Goal: Transaction & Acquisition: Obtain resource

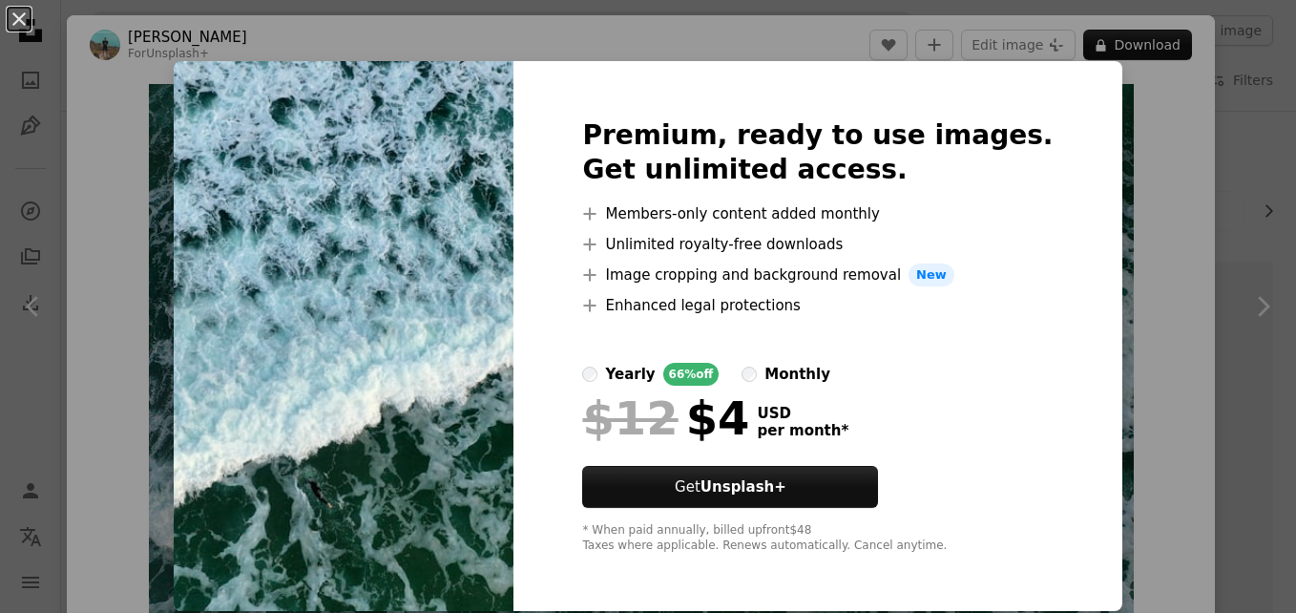
scroll to position [2106, 0]
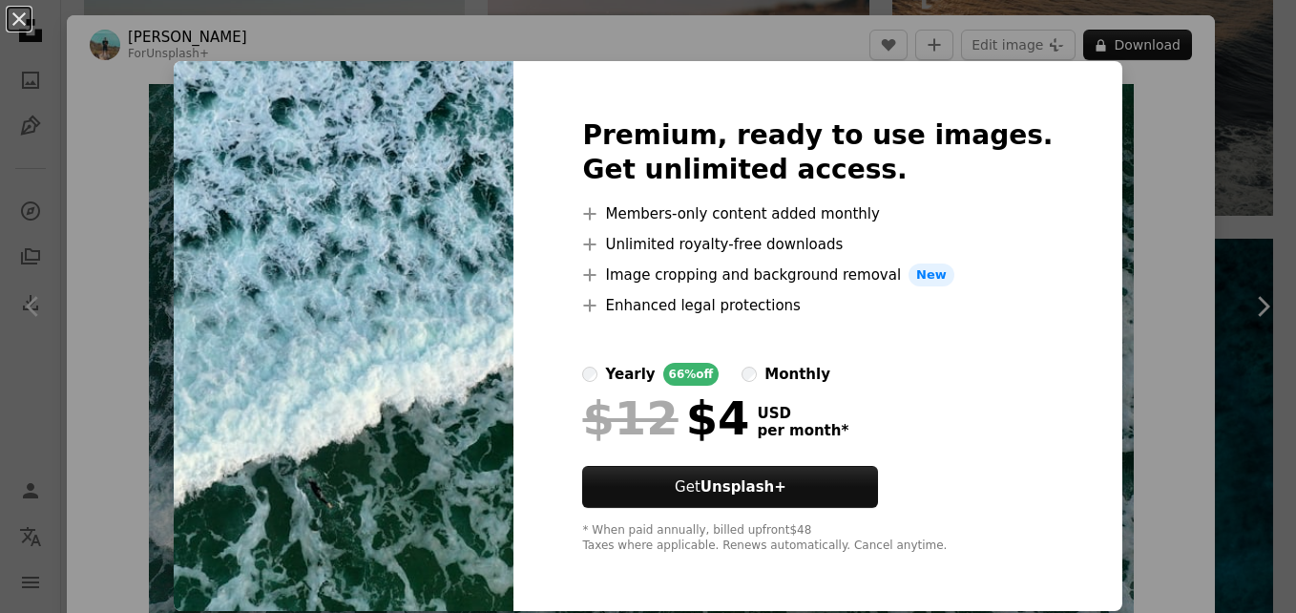
click at [1093, 173] on div "An X shape Premium, ready to use images. Get unlimited access. A plus sign Memb…" at bounding box center [648, 306] width 1296 height 613
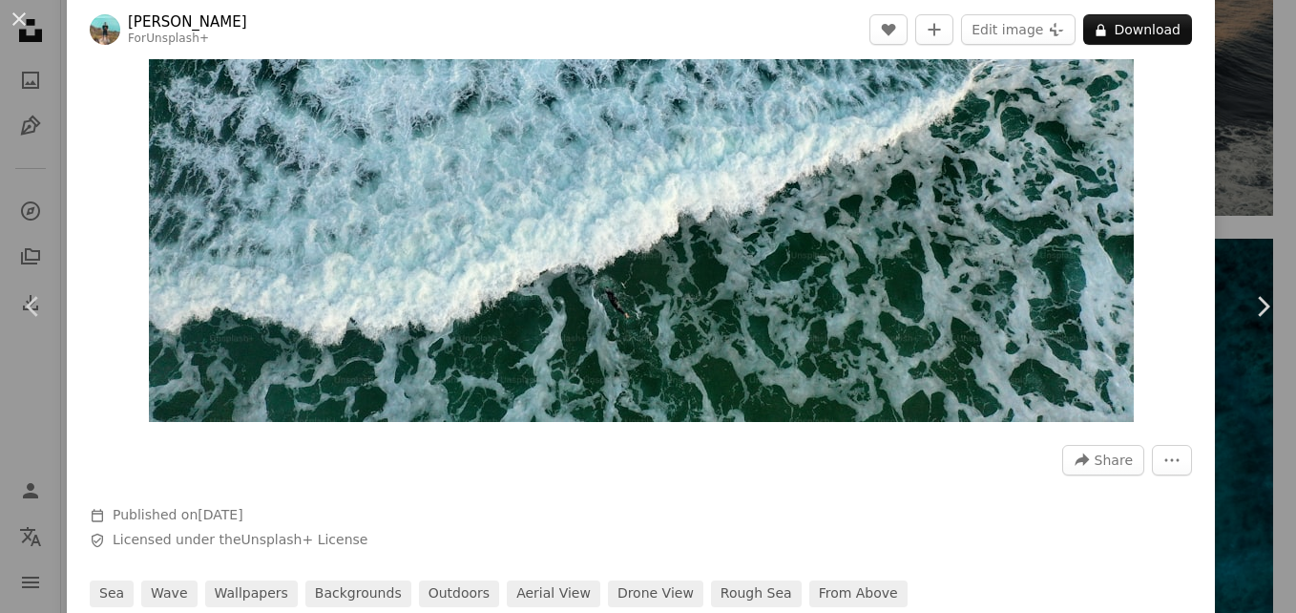
scroll to position [226, 0]
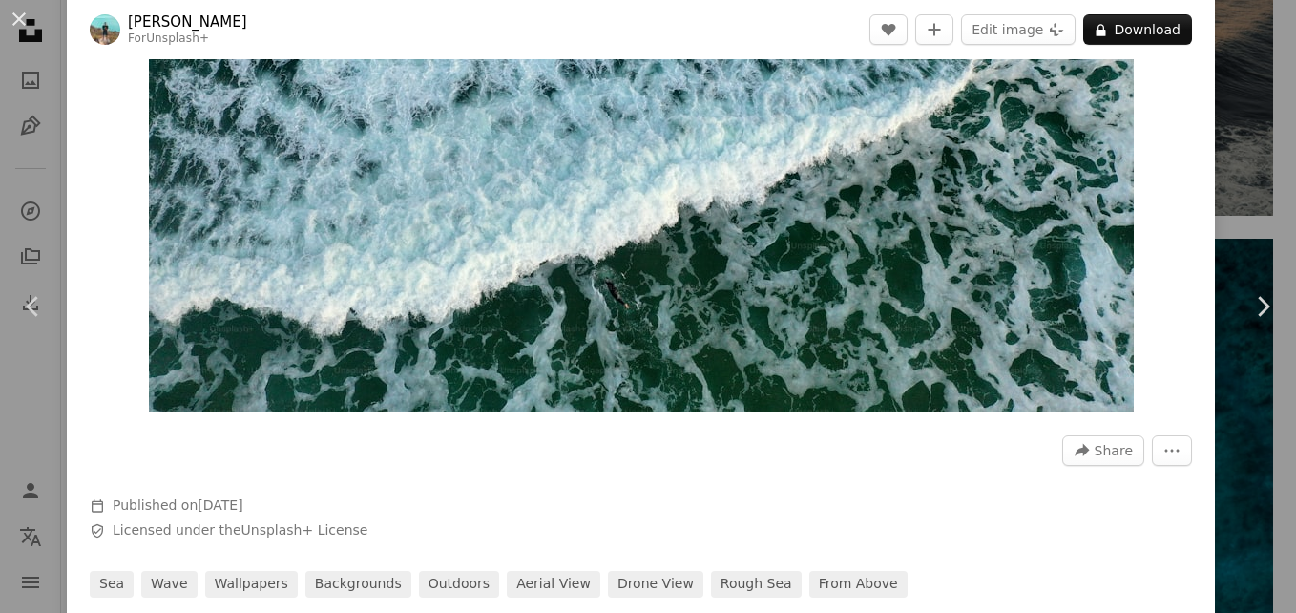
drag, startPoint x: 1005, startPoint y: 301, endPoint x: 815, endPoint y: 298, distance: 189.9
click at [815, 298] on img "Zoom in on this image" at bounding box center [641, 135] width 985 height 554
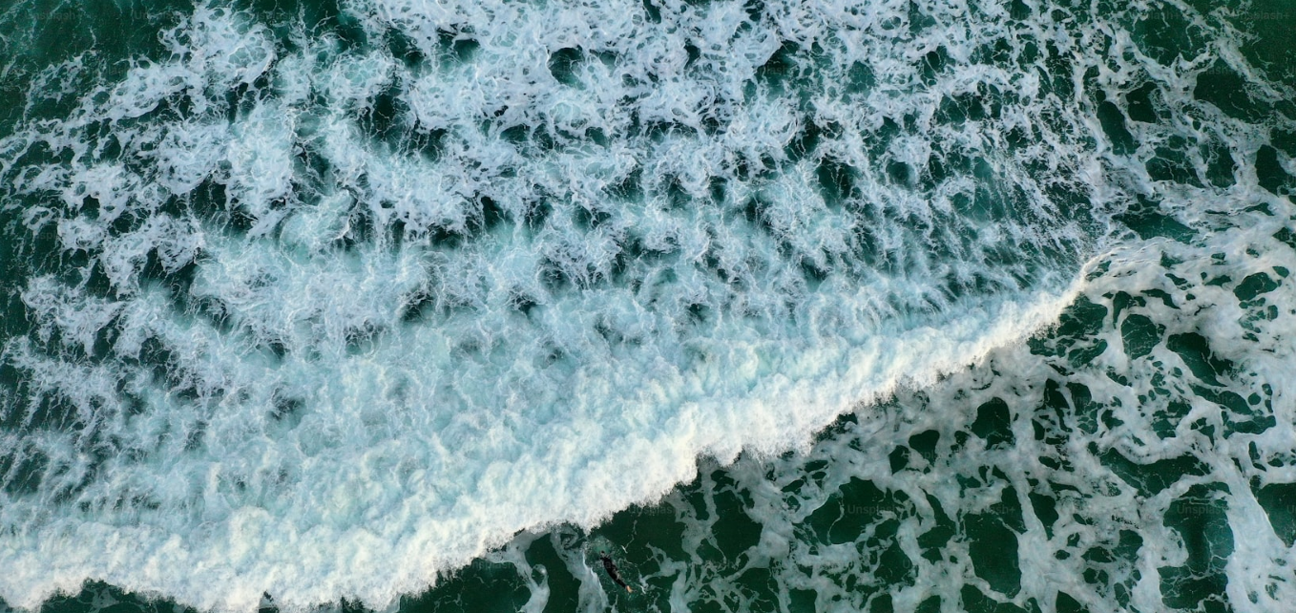
scroll to position [51, 0]
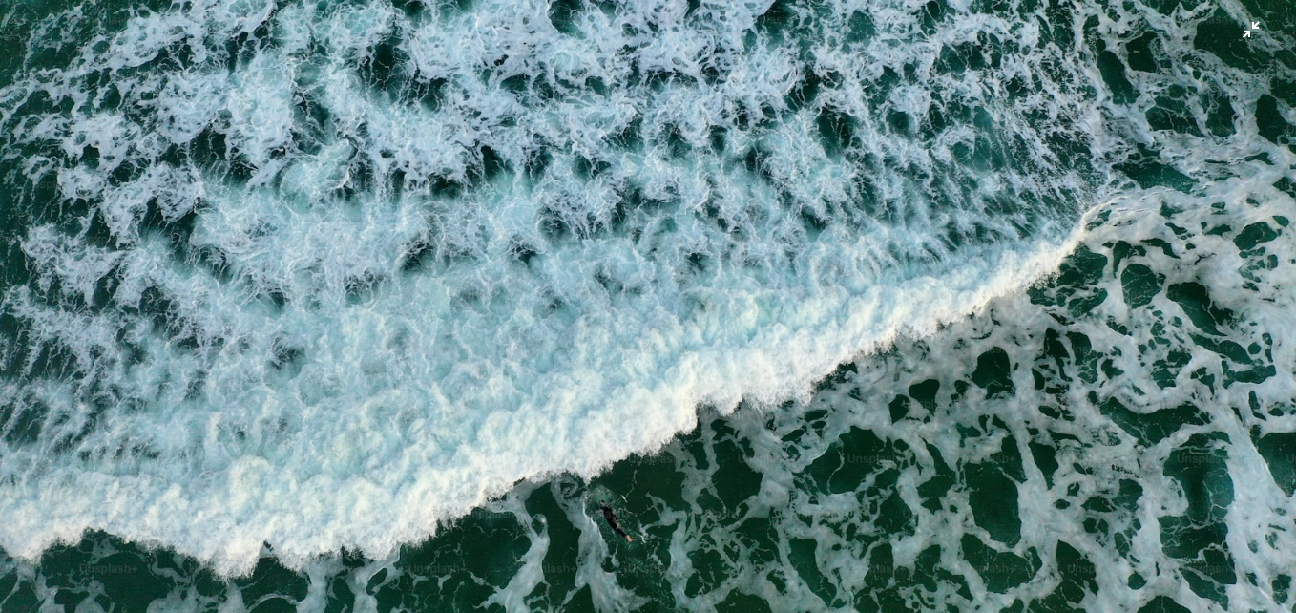
click at [1101, 52] on img "Zoom out on this image" at bounding box center [648, 313] width 1298 height 730
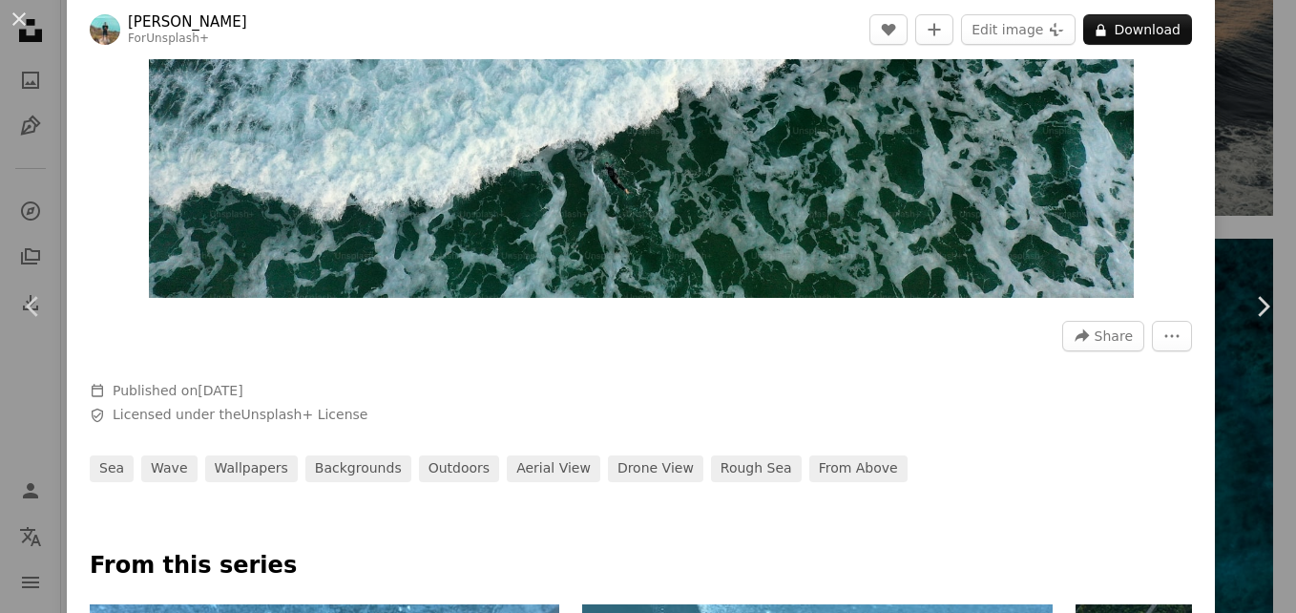
scroll to position [342, 0]
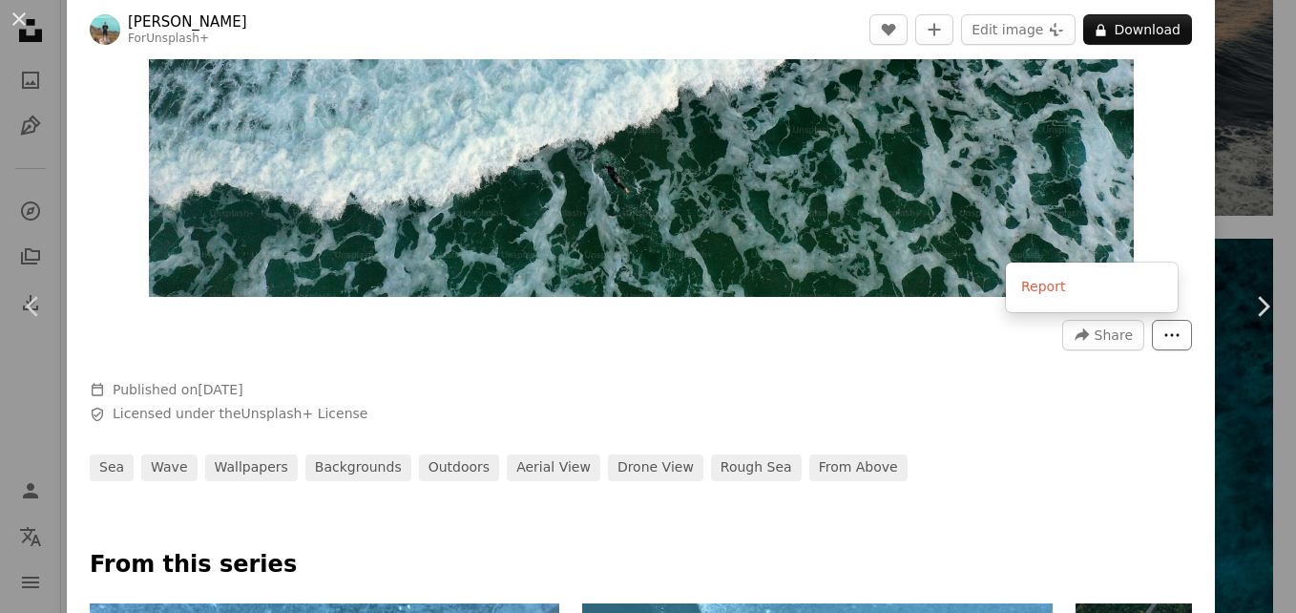
click at [1165, 335] on icon "More Actions" at bounding box center [1172, 334] width 14 height 3
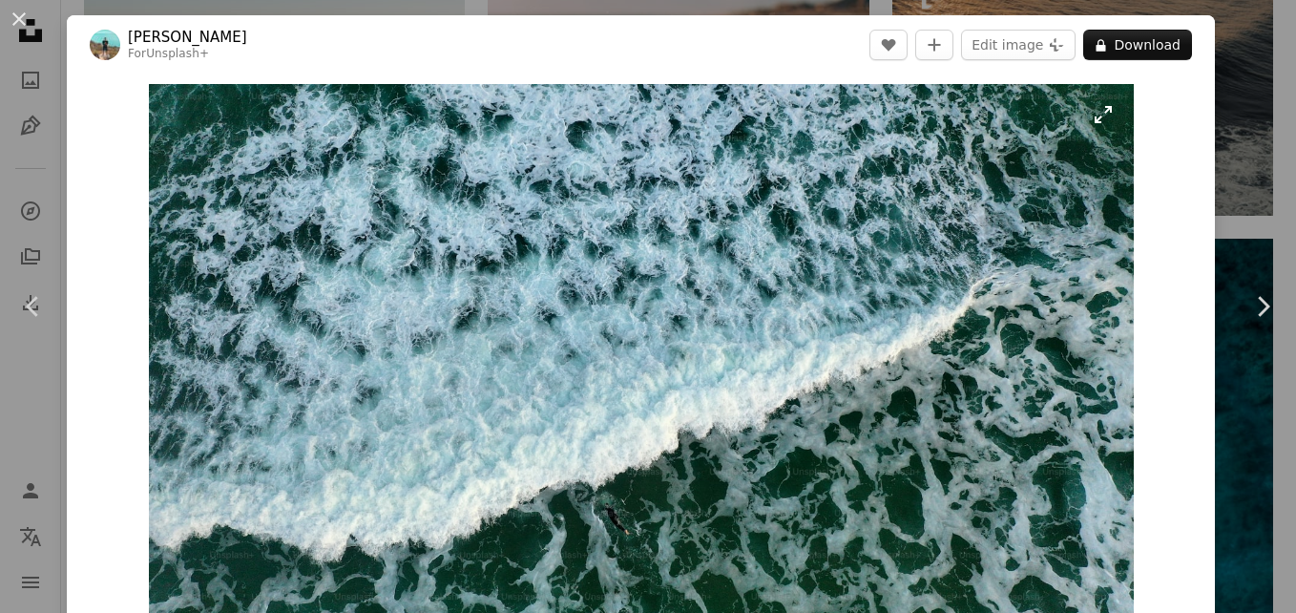
click at [1100, 122] on img "Zoom in on this image" at bounding box center [641, 361] width 985 height 554
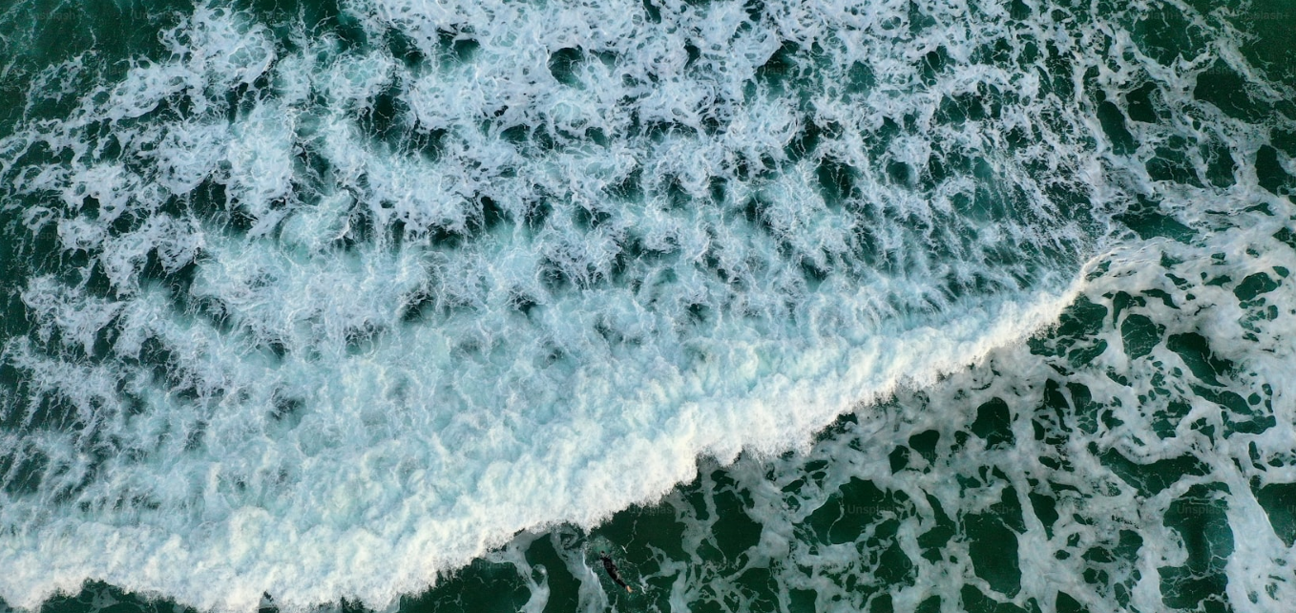
scroll to position [51, 0]
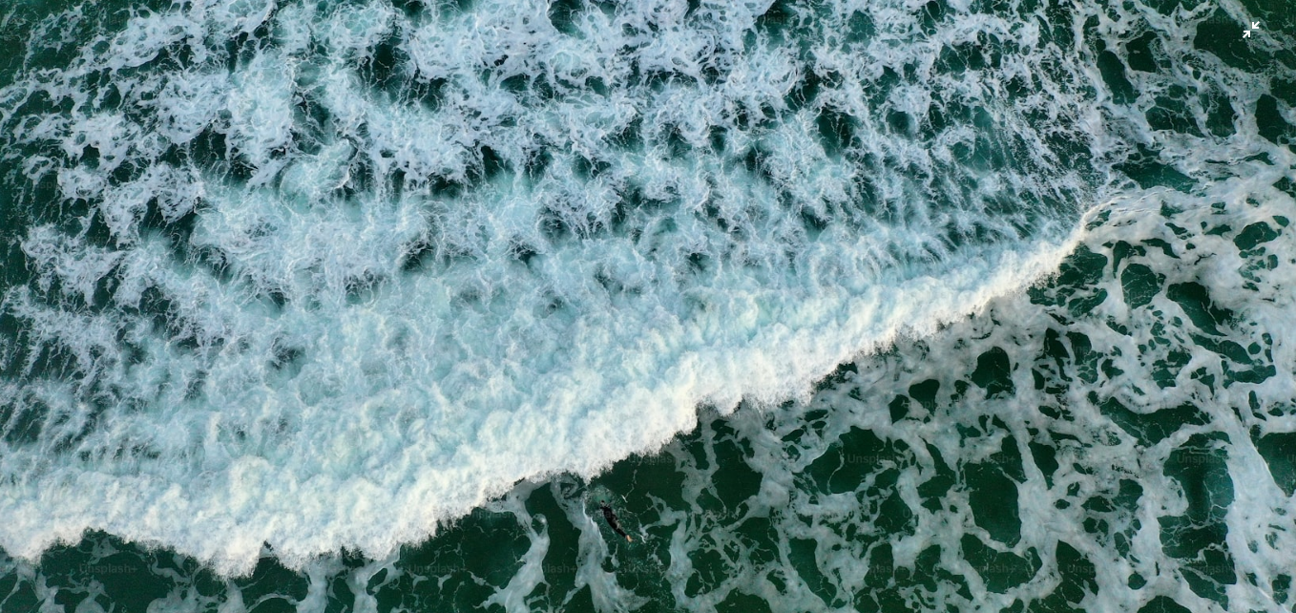
click at [1100, 122] on img "Zoom out on this image" at bounding box center [648, 313] width 1298 height 730
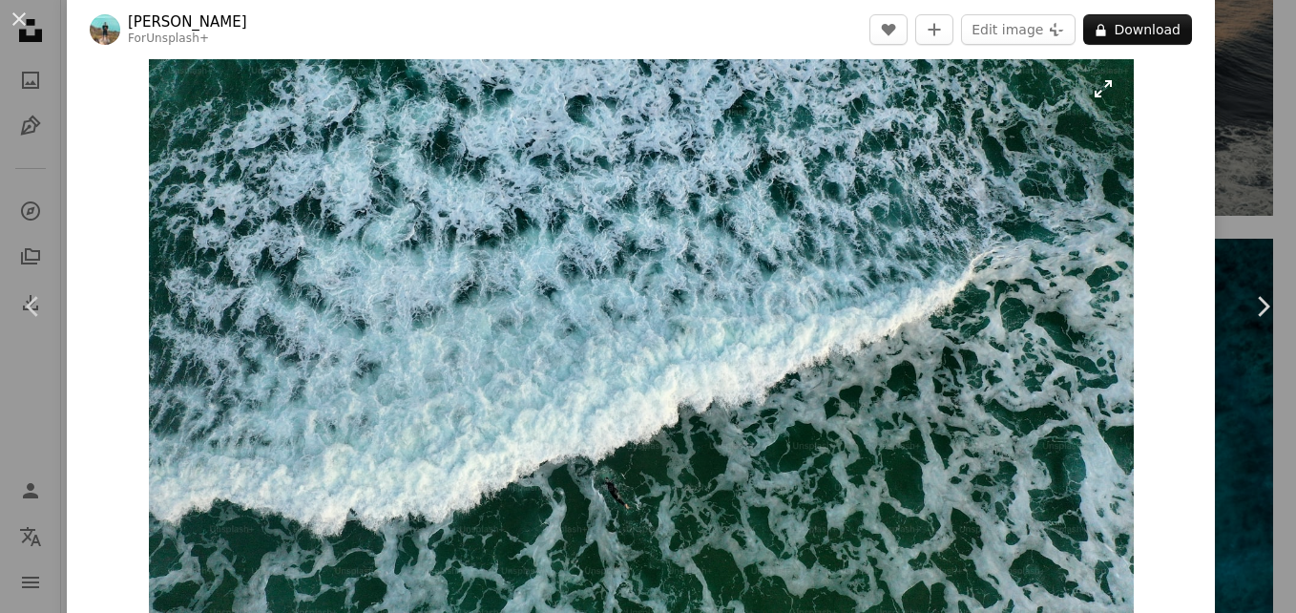
click at [864, 142] on img "Zoom in on this image" at bounding box center [641, 335] width 985 height 554
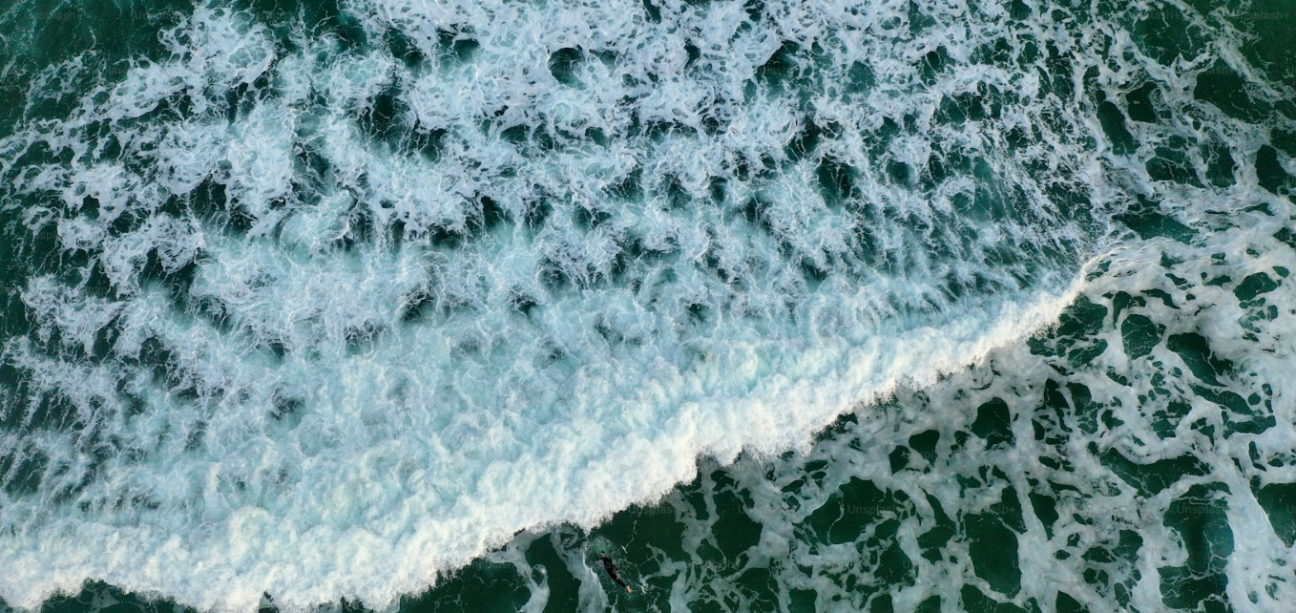
scroll to position [51, 0]
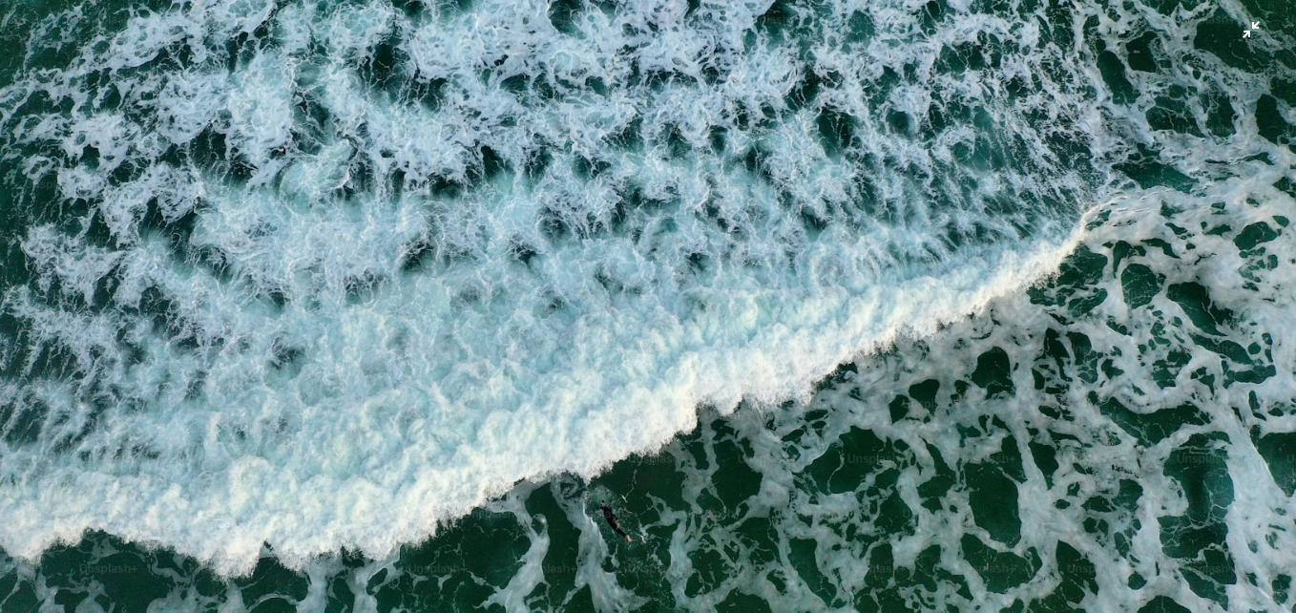
click at [864, 142] on img "Zoom out on this image" at bounding box center [648, 313] width 1298 height 730
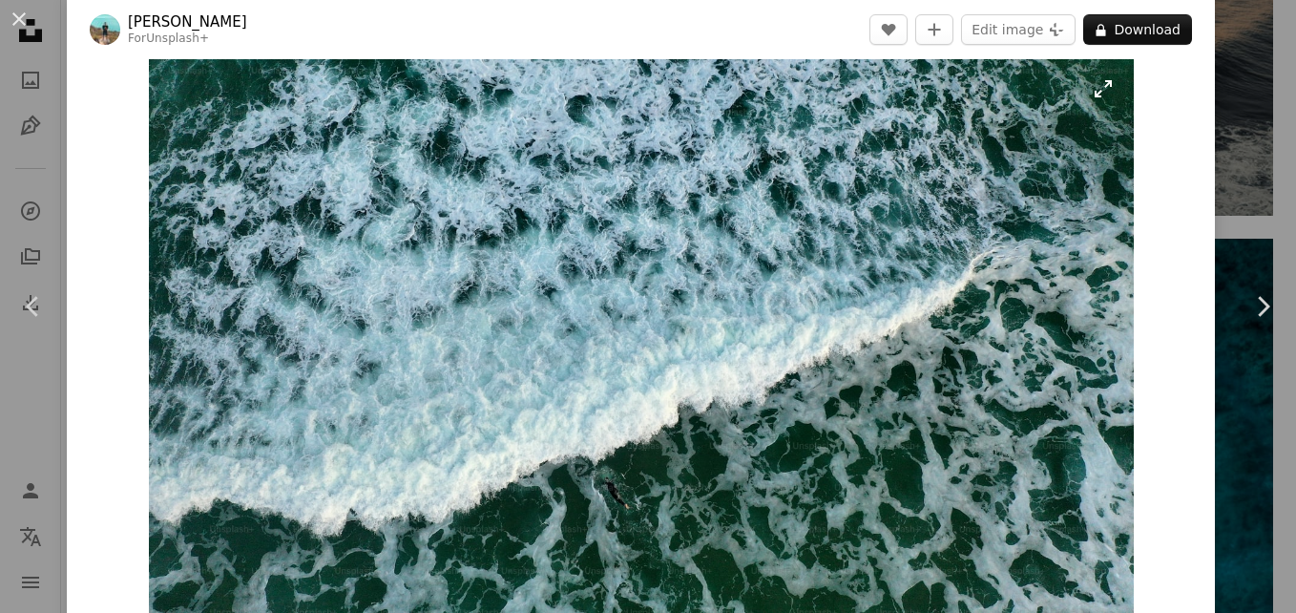
click at [864, 142] on img "Zoom in on this image" at bounding box center [641, 335] width 985 height 554
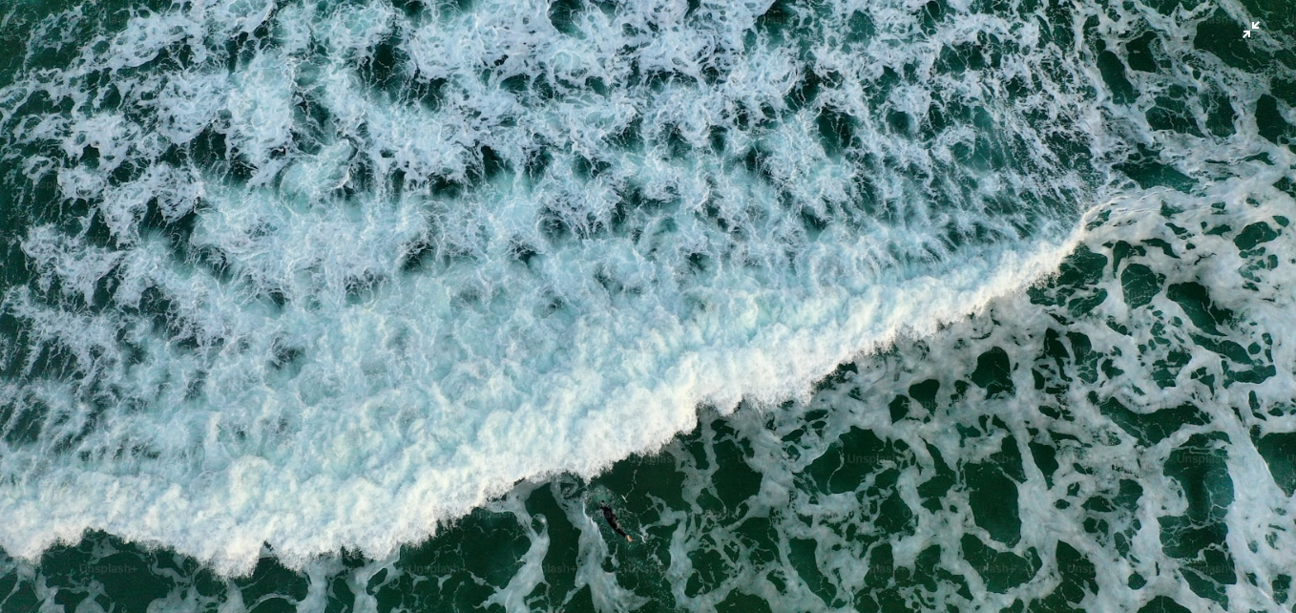
click at [864, 142] on img "Zoom out on this image" at bounding box center [648, 313] width 1298 height 730
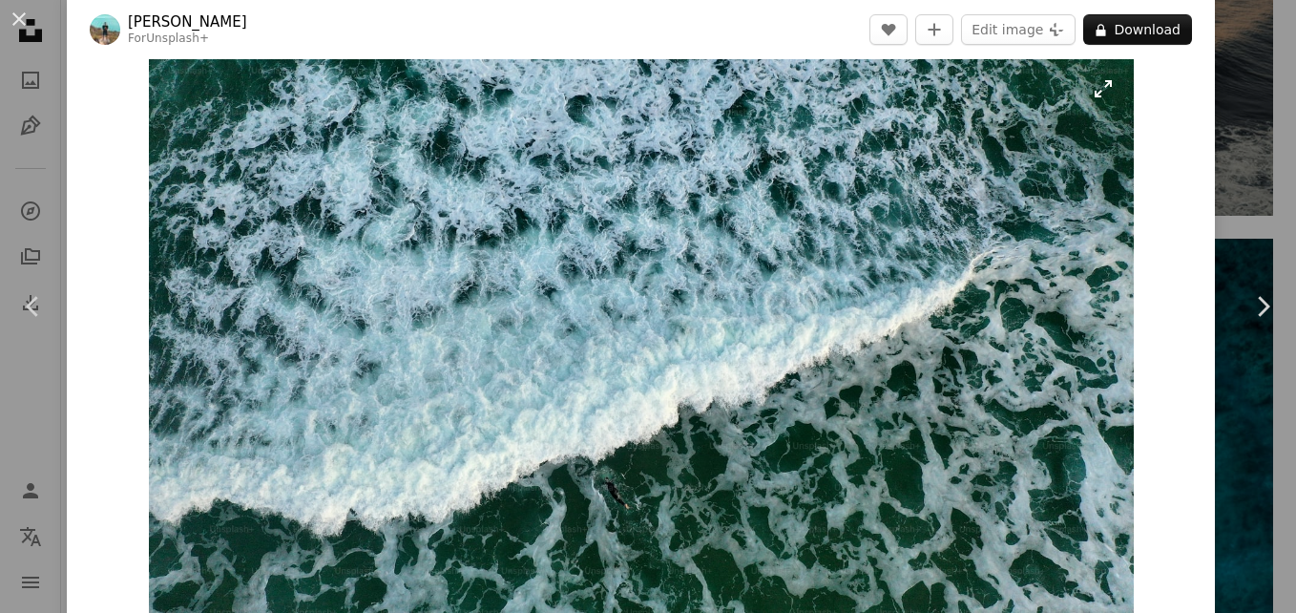
click at [864, 142] on img "Zoom in on this image" at bounding box center [641, 335] width 985 height 554
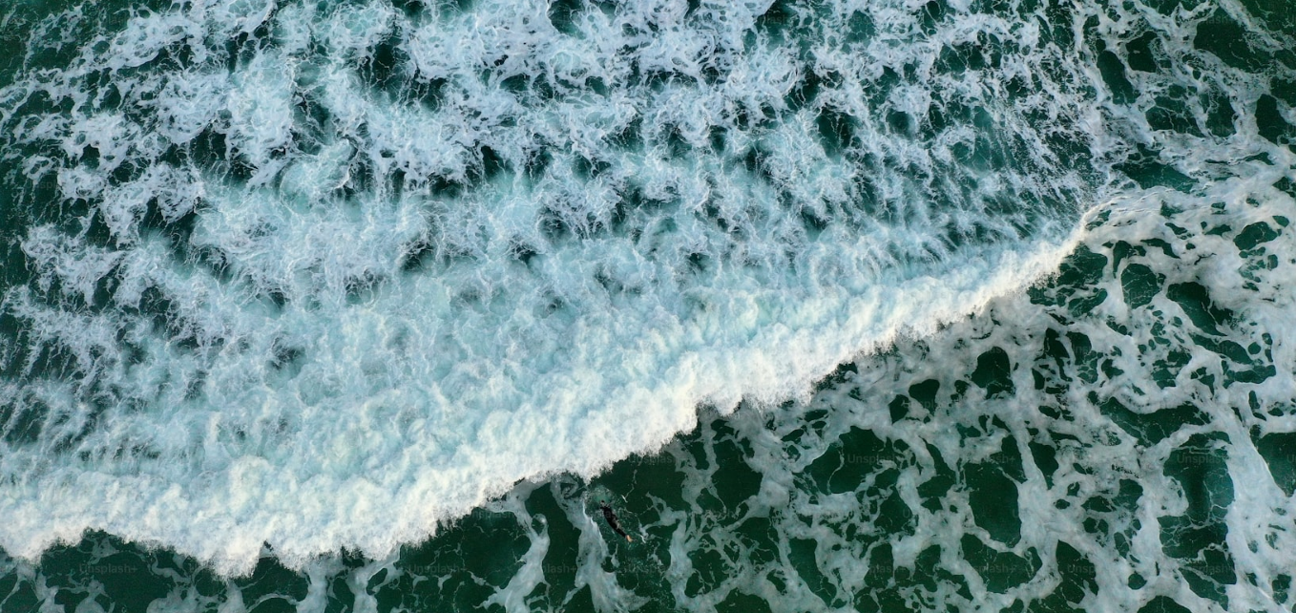
click at [864, 142] on img "Zoom out on this image" at bounding box center [648, 313] width 1298 height 730
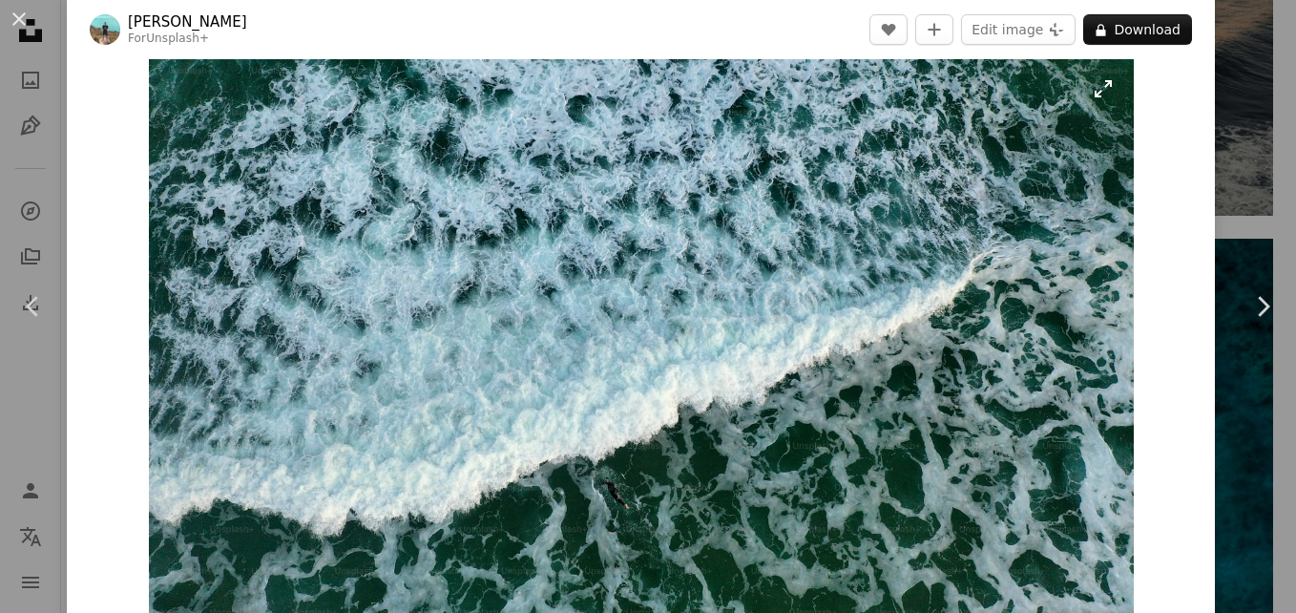
click at [864, 142] on img "Zoom in on this image" at bounding box center [641, 335] width 985 height 554
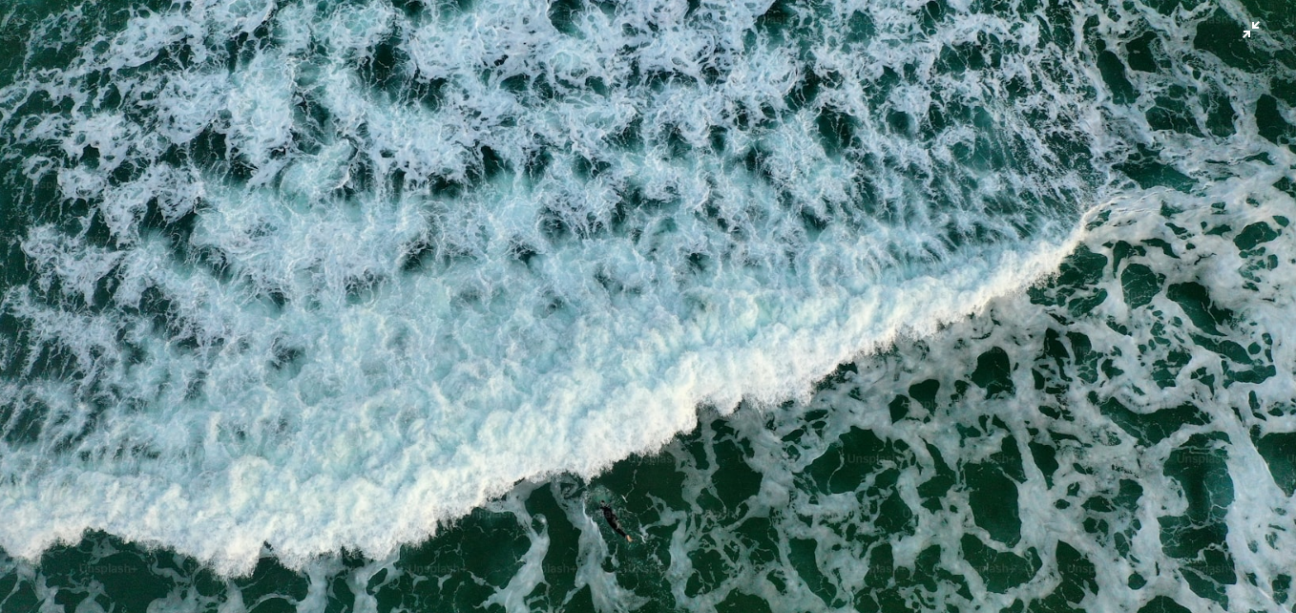
click at [864, 142] on img "Zoom out on this image" at bounding box center [648, 313] width 1298 height 730
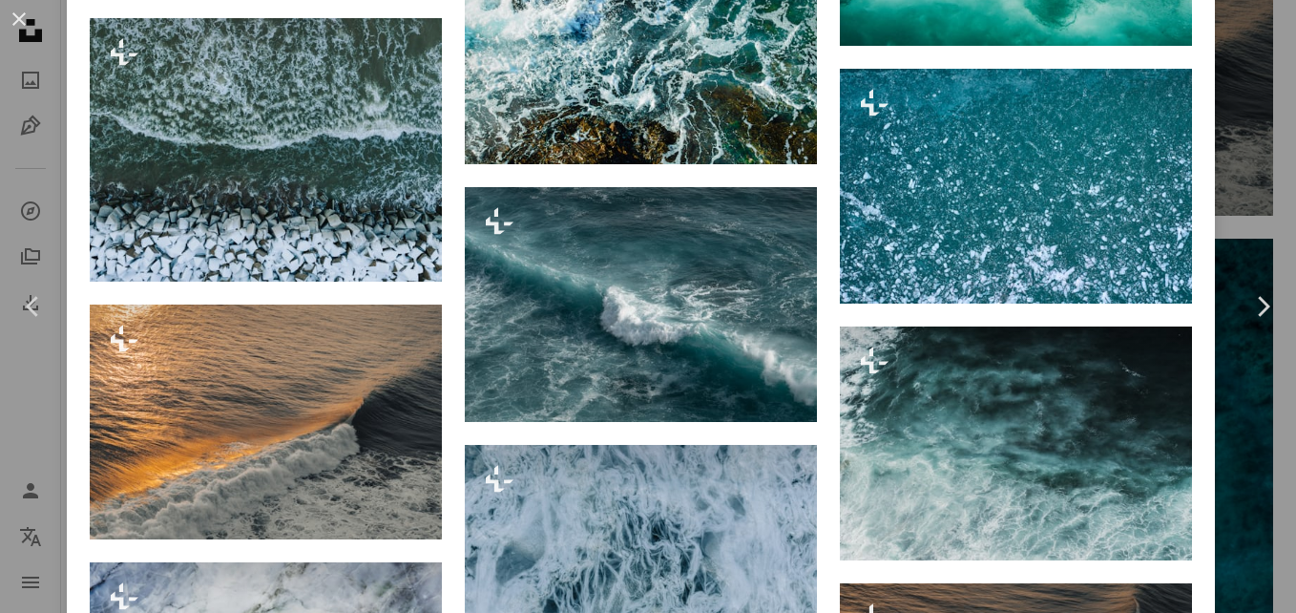
scroll to position [5838, 0]
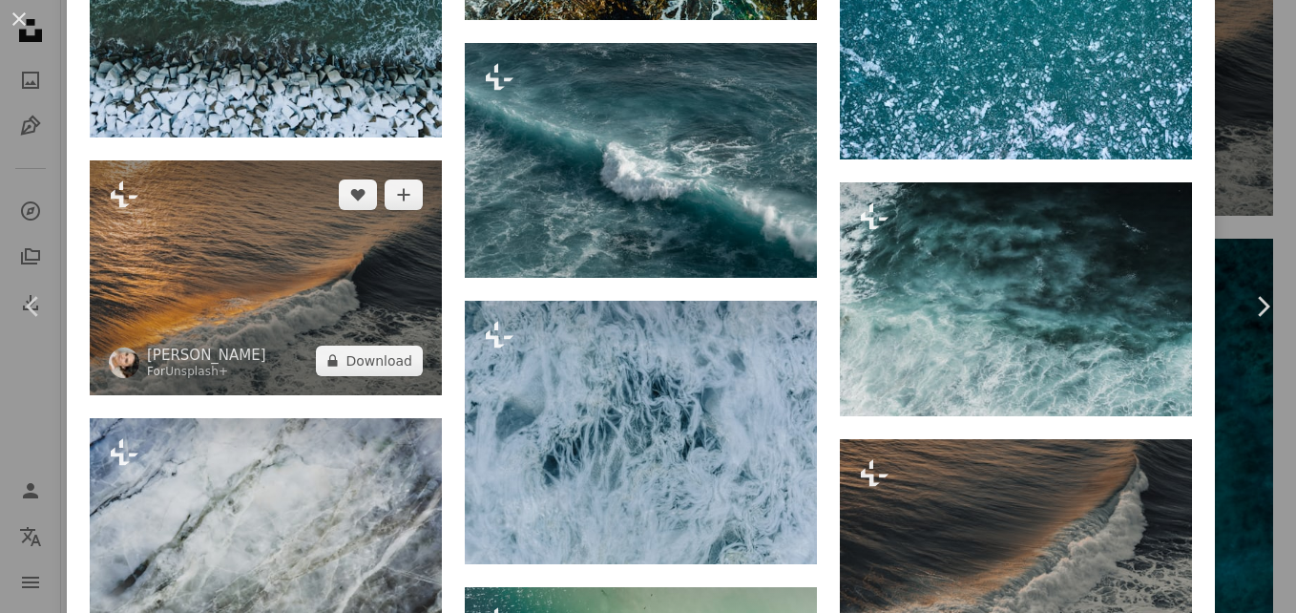
click at [252, 190] on img at bounding box center [266, 277] width 352 height 235
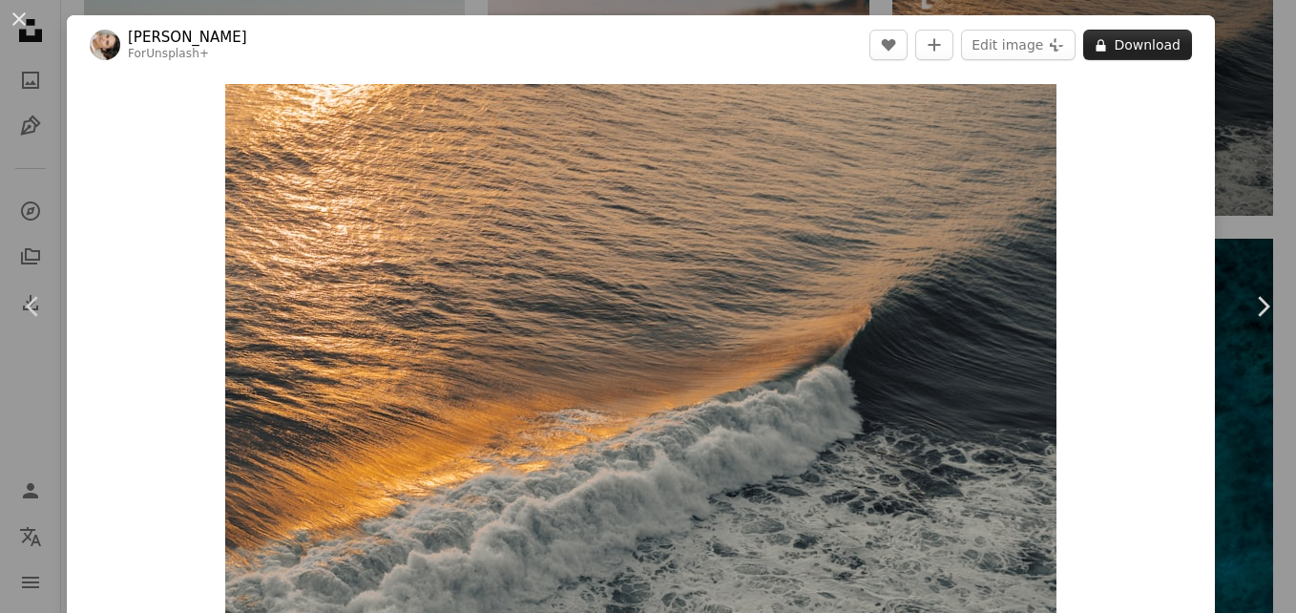
click at [1120, 52] on button "A lock Download" at bounding box center [1137, 45] width 109 height 31
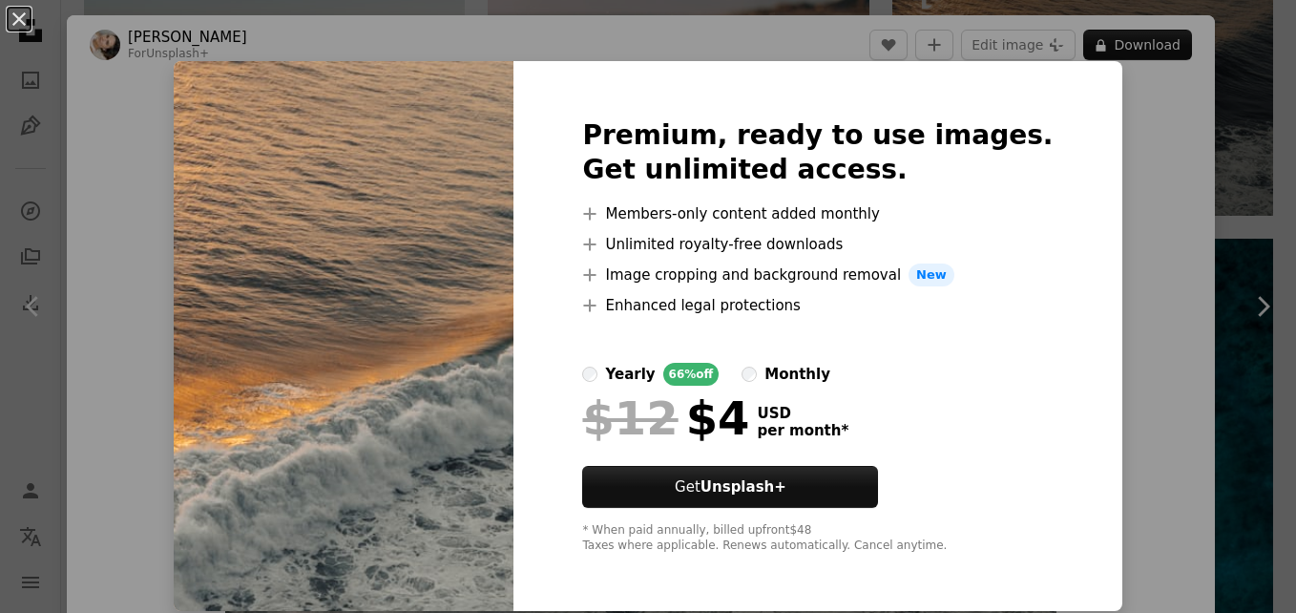
click at [1226, 170] on div "An X shape Premium, ready to use images. Get unlimited access. A plus sign Memb…" at bounding box center [648, 306] width 1296 height 613
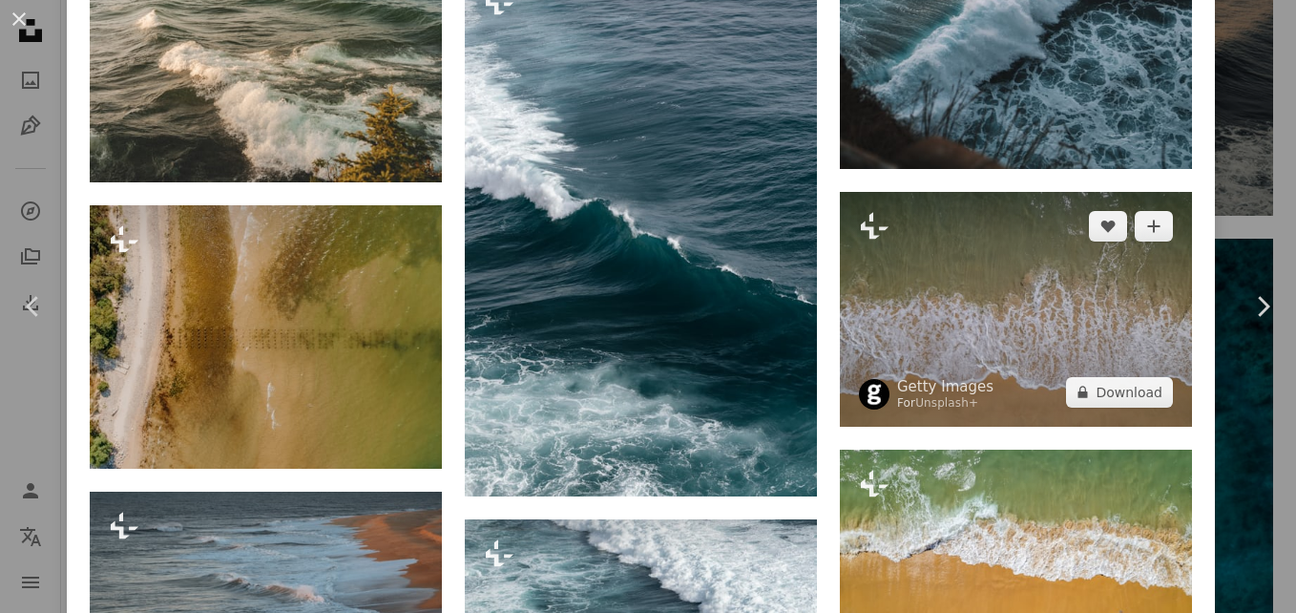
scroll to position [8581, 0]
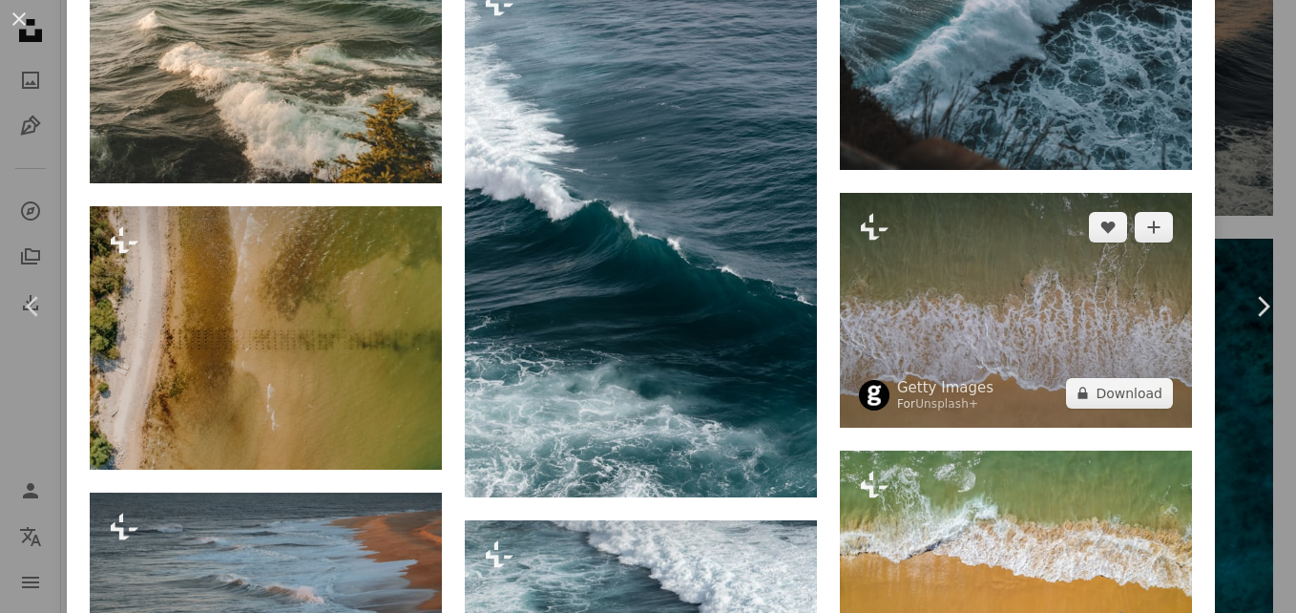
click at [1005, 198] on img at bounding box center [1016, 310] width 352 height 235
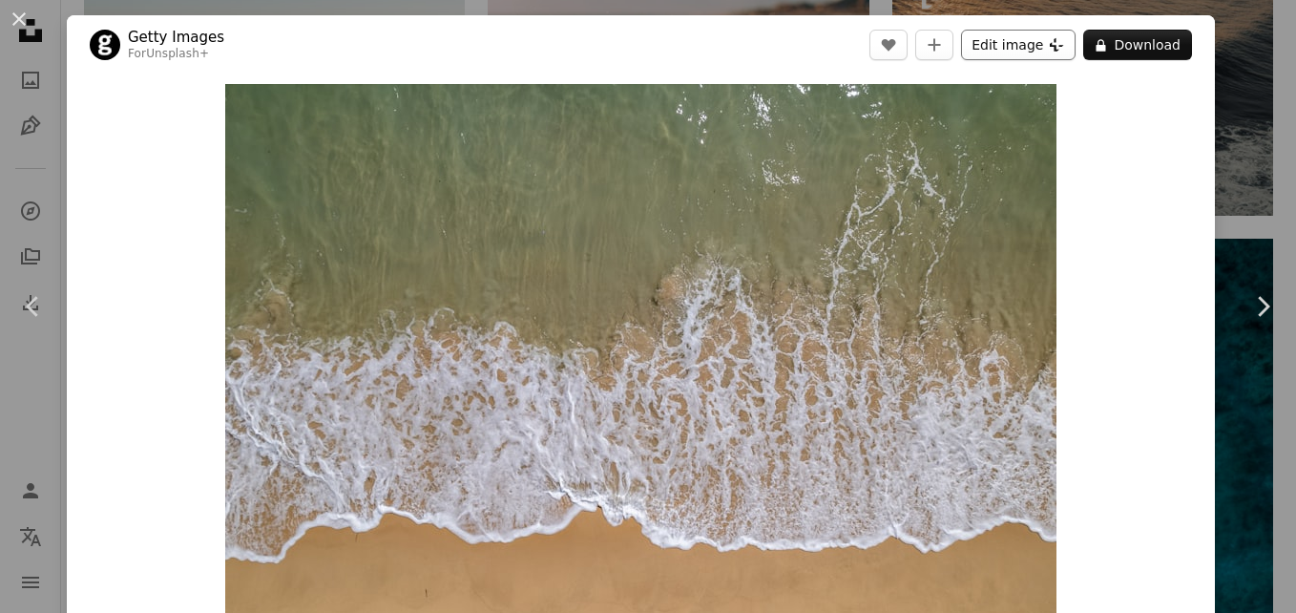
click at [1036, 37] on button "Edit image Plus sign for Unsplash+" at bounding box center [1018, 45] width 114 height 31
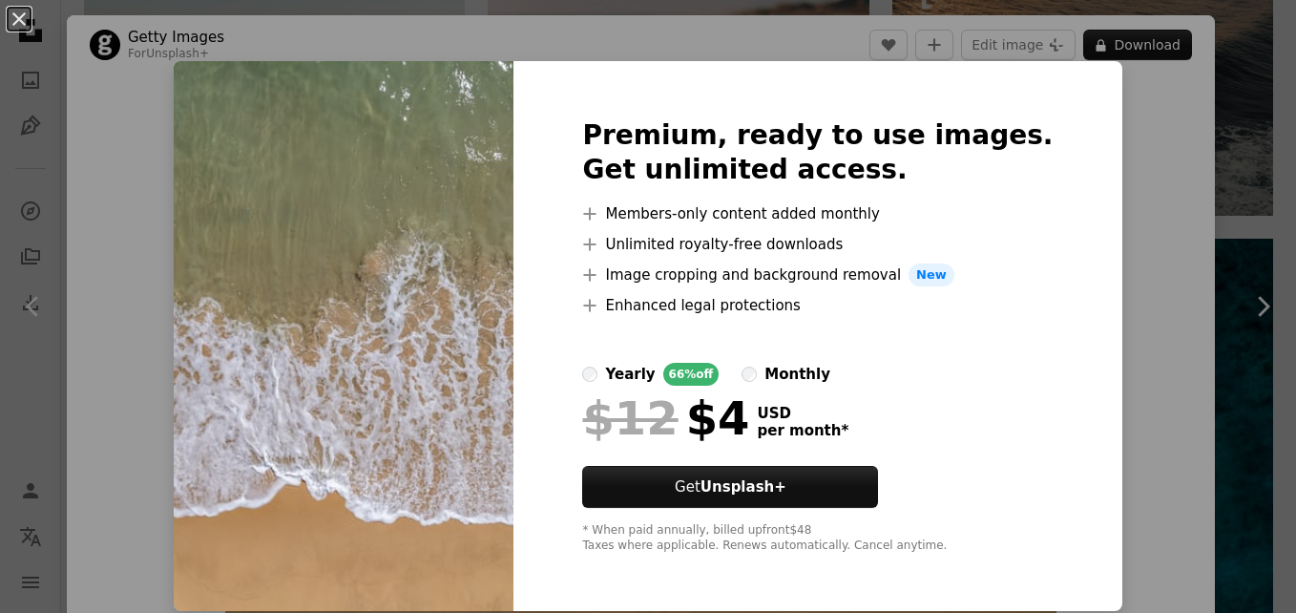
click at [222, 141] on img at bounding box center [344, 336] width 340 height 550
click at [503, 93] on img at bounding box center [344, 336] width 340 height 550
click at [1125, 93] on div "An X shape Premium, ready to use images. Get unlimited access. A plus sign Memb…" at bounding box center [648, 306] width 1296 height 613
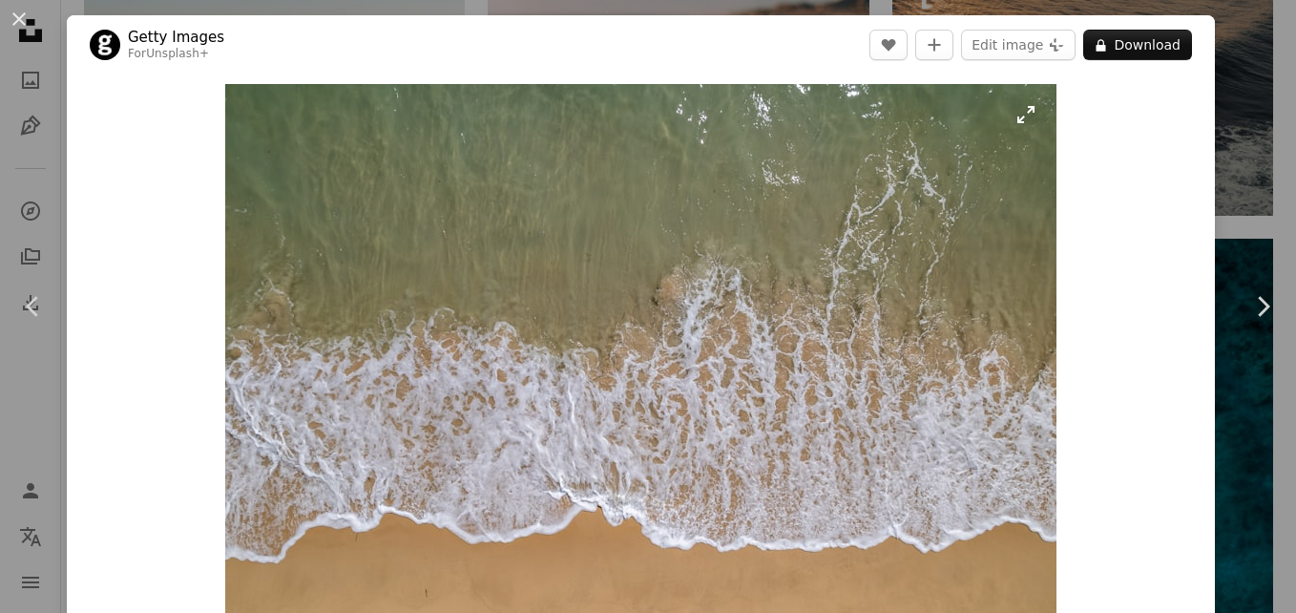
drag, startPoint x: 802, startPoint y: 162, endPoint x: 651, endPoint y: 324, distance: 222.1
click at [651, 324] on img "Zoom in on this image" at bounding box center [640, 360] width 831 height 553
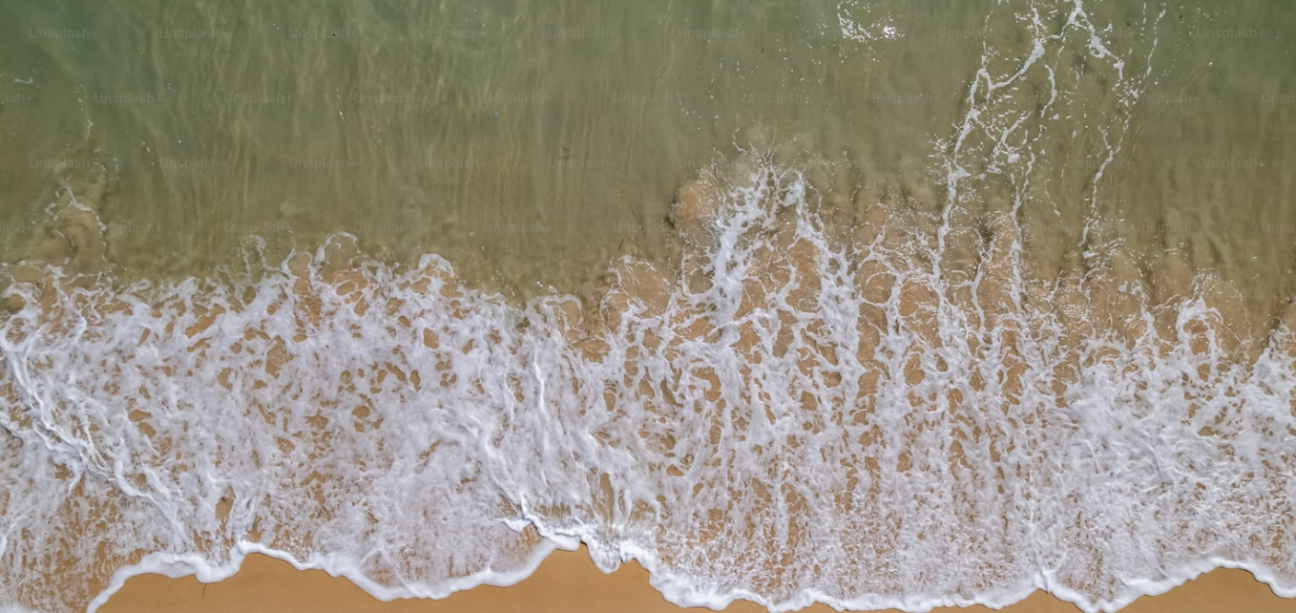
scroll to position [231, 0]
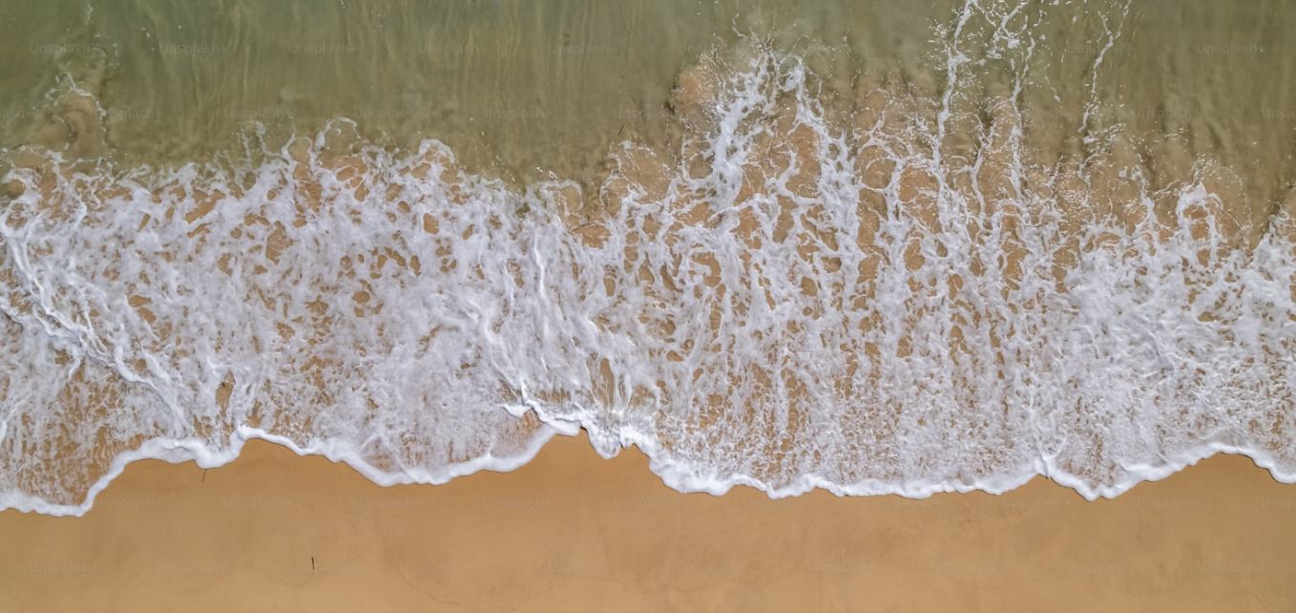
click at [651, 324] on img "Zoom out on this image" at bounding box center [648, 200] width 1298 height 864
click at [651, 324] on img "Zoom out on this image" at bounding box center [640, 335] width 831 height 553
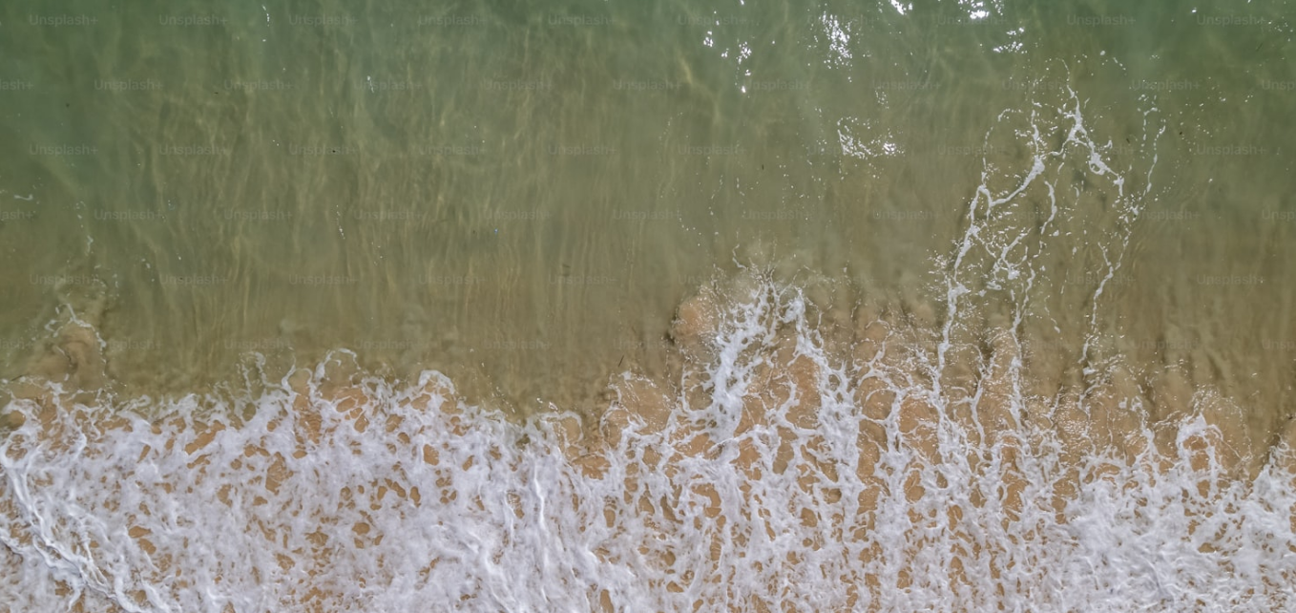
scroll to position [116, 0]
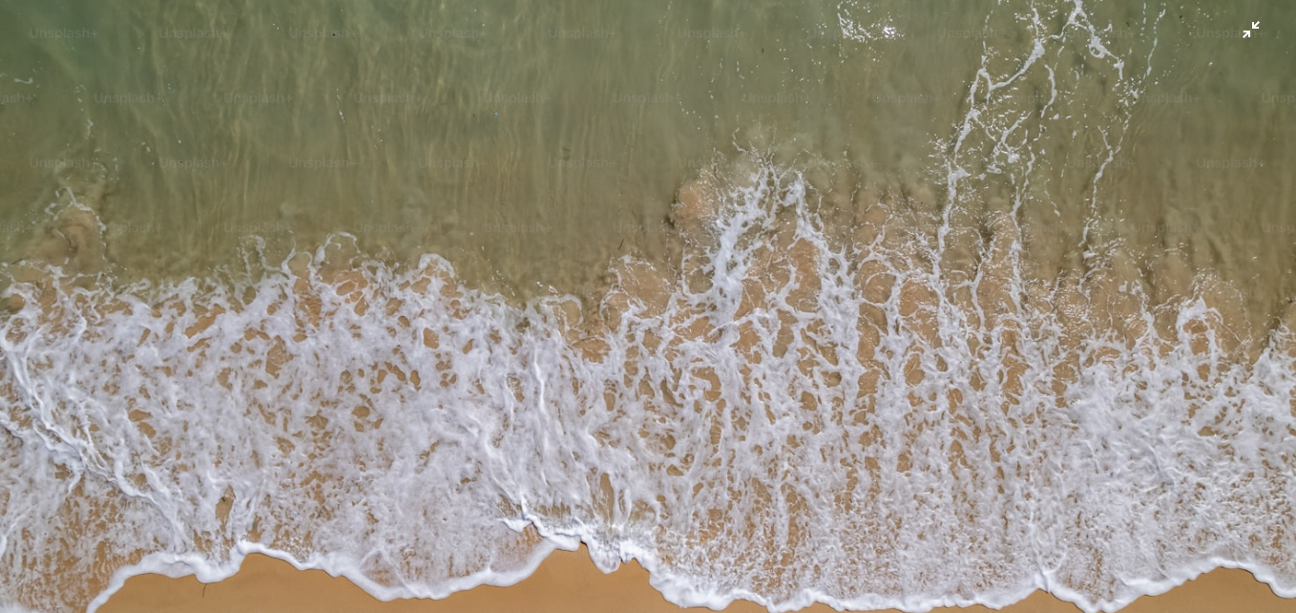
click at [649, 300] on img "Zoom out on this image" at bounding box center [648, 315] width 1298 height 864
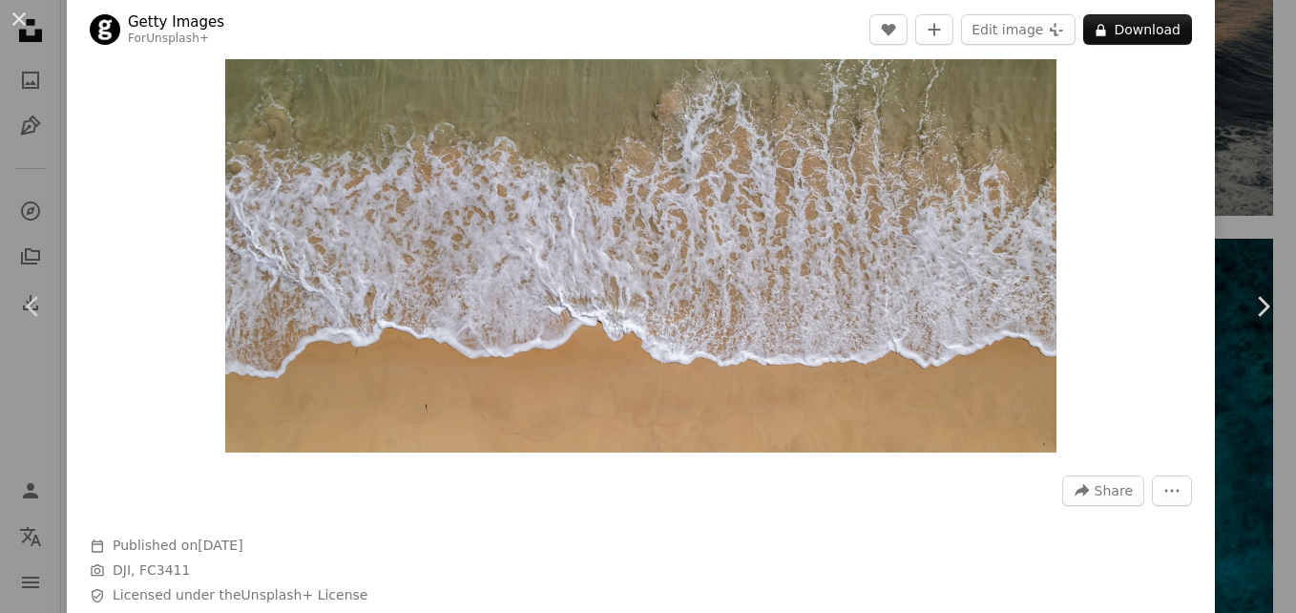
scroll to position [188, 0]
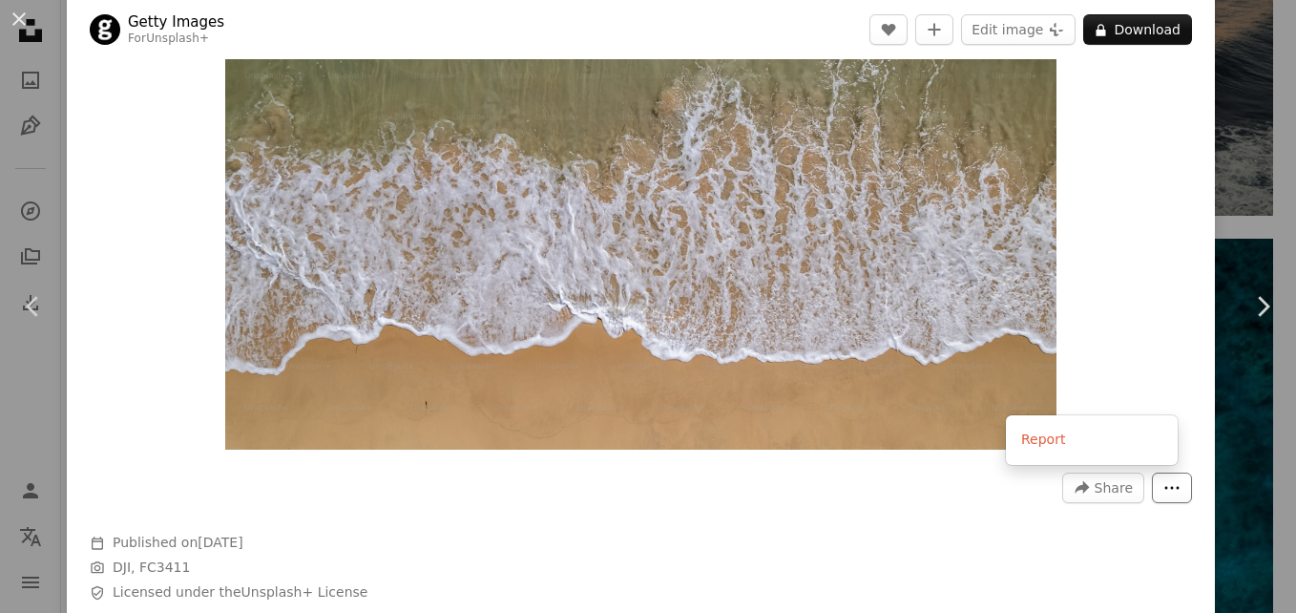
click at [1152, 478] on button "More Actions" at bounding box center [1172, 487] width 40 height 31
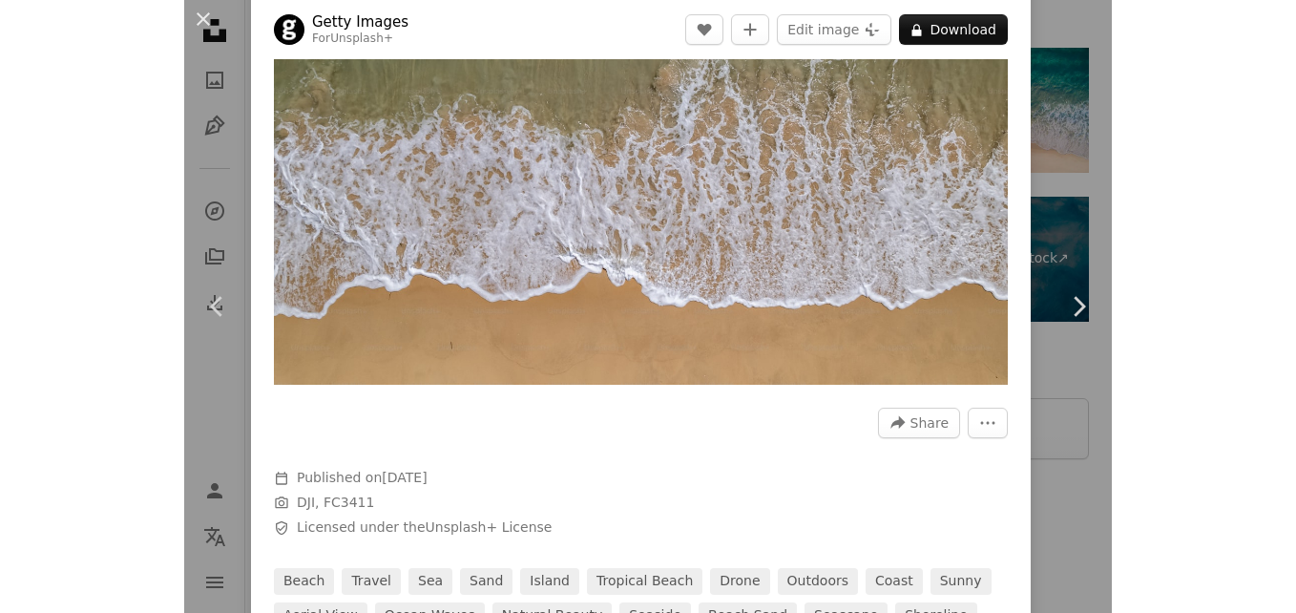
scroll to position [1613, 0]
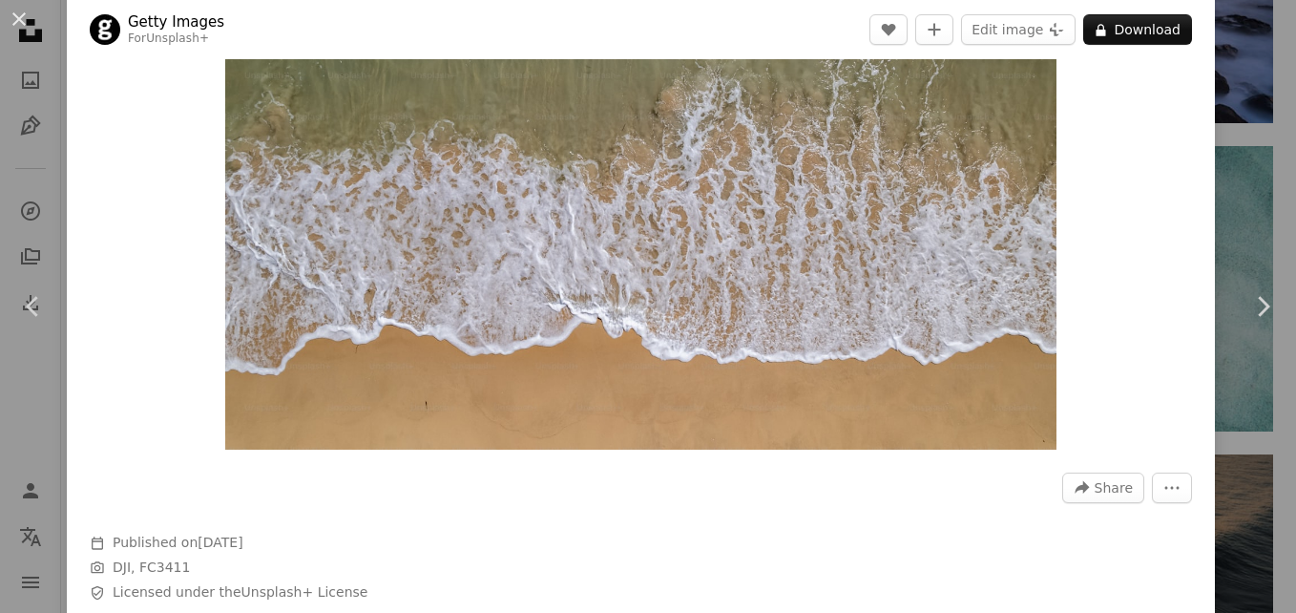
click at [869, 340] on img "Zoom in on this image" at bounding box center [640, 172] width 831 height 553
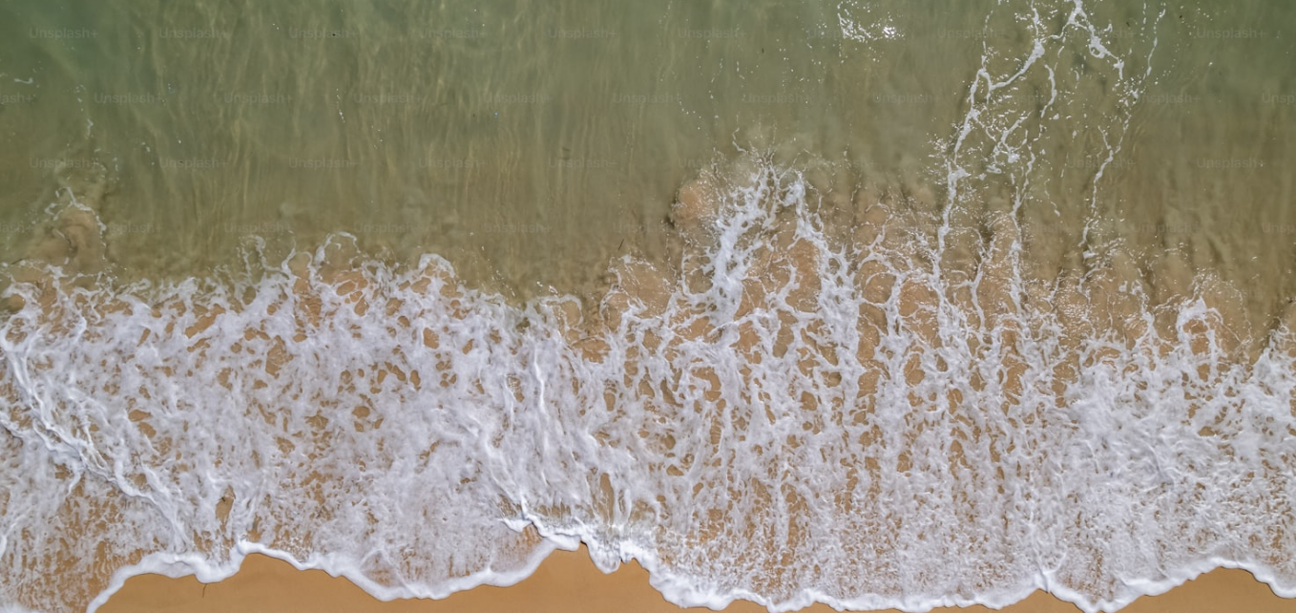
scroll to position [231, 0]
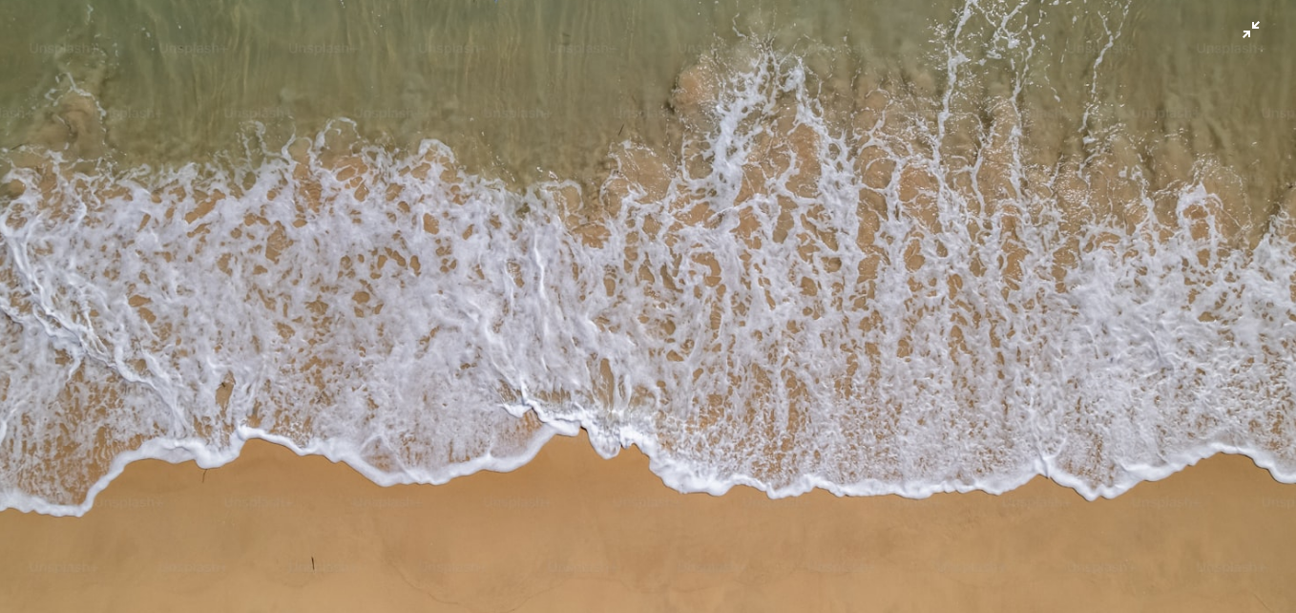
click at [1016, 174] on img "Zoom out on this image" at bounding box center [648, 200] width 1298 height 864
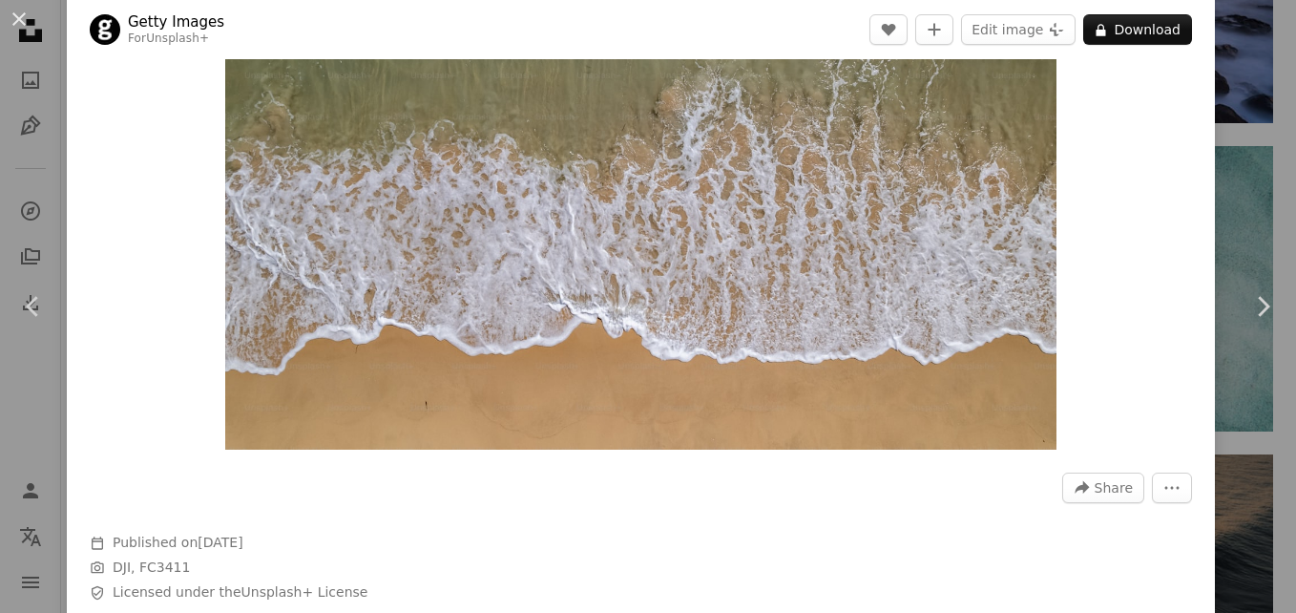
scroll to position [84, 0]
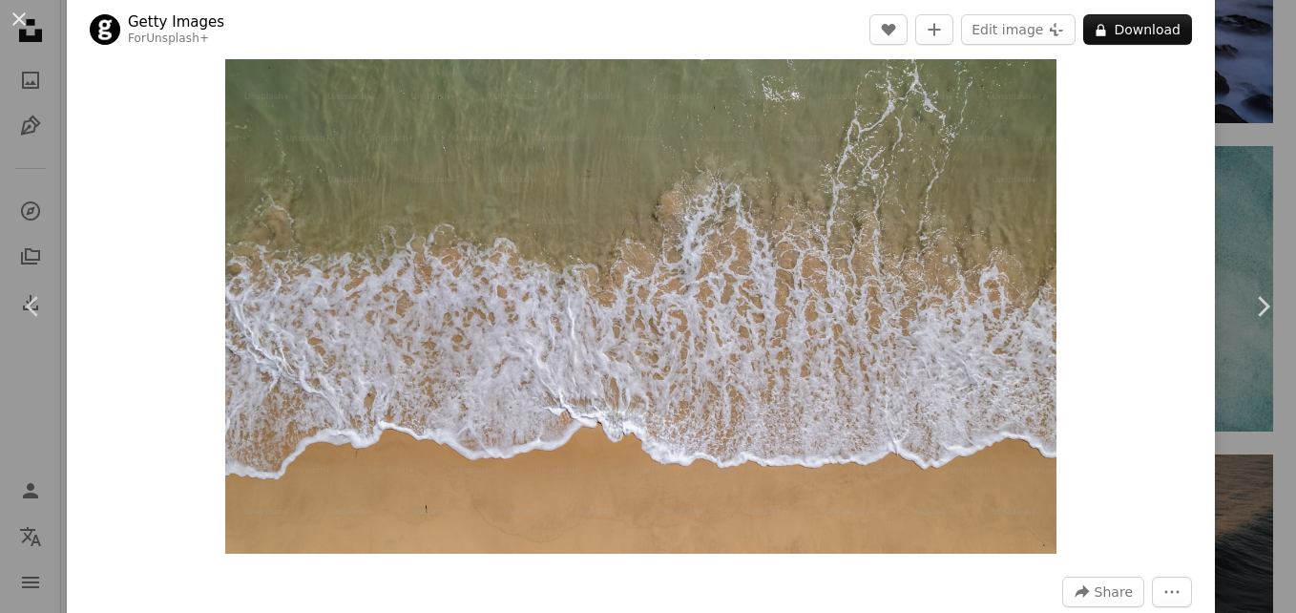
click at [1016, 174] on img "Zoom in on this image" at bounding box center [640, 276] width 831 height 553
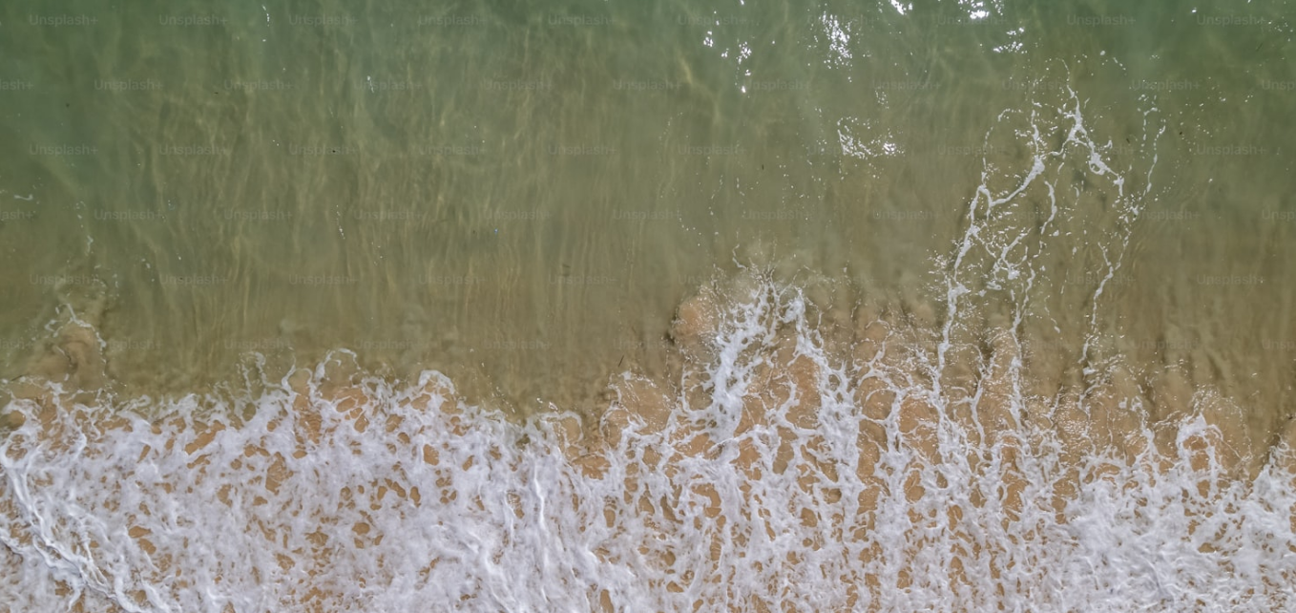
scroll to position [116, 0]
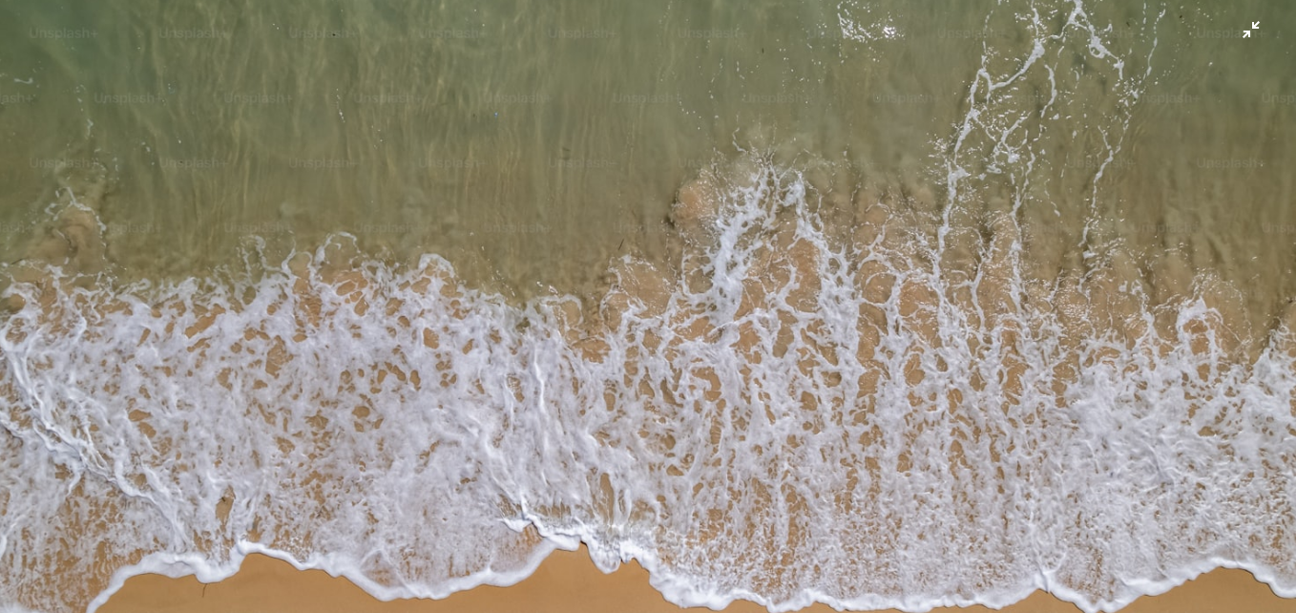
click at [1016, 174] on img "Zoom out on this image" at bounding box center [648, 315] width 1298 height 864
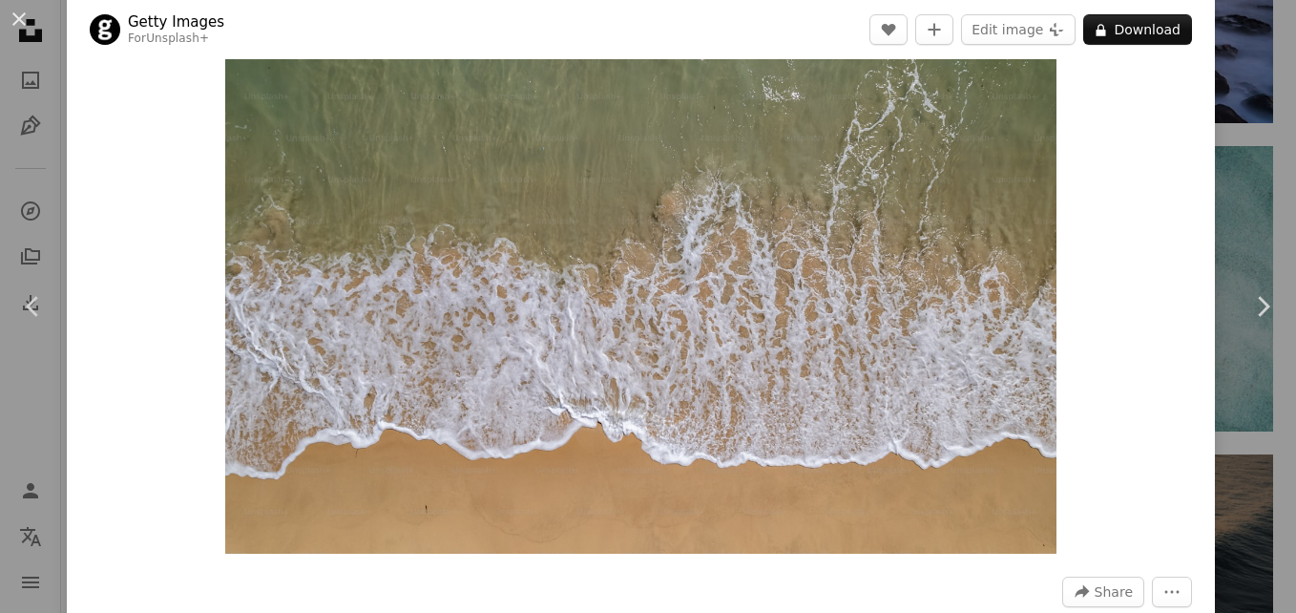
click at [1016, 174] on img "Zoom in on this image" at bounding box center [640, 276] width 831 height 553
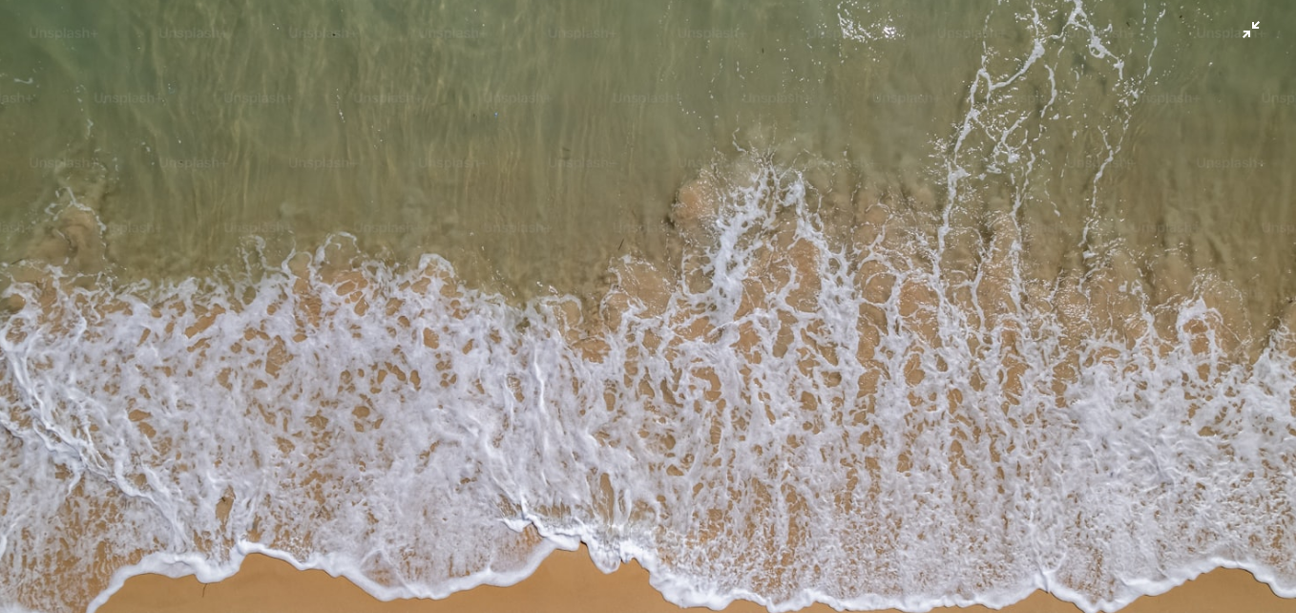
click at [1016, 174] on img "Zoom out on this image" at bounding box center [648, 315] width 1298 height 864
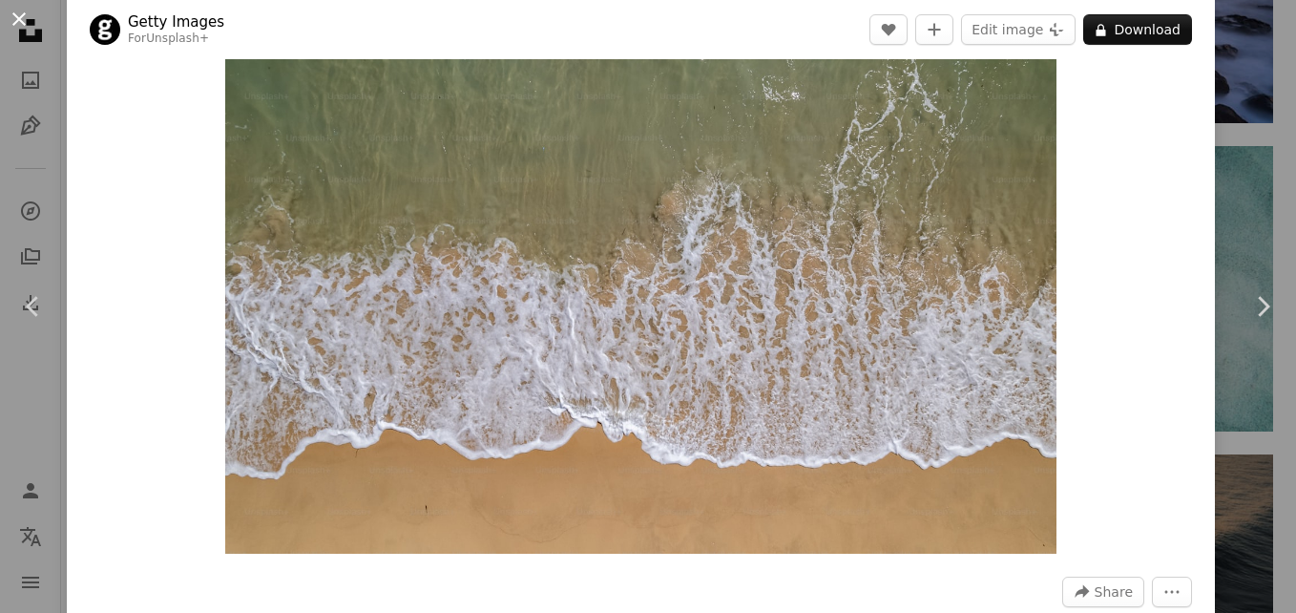
click at [18, 15] on button "An X shape" at bounding box center [19, 19] width 23 height 23
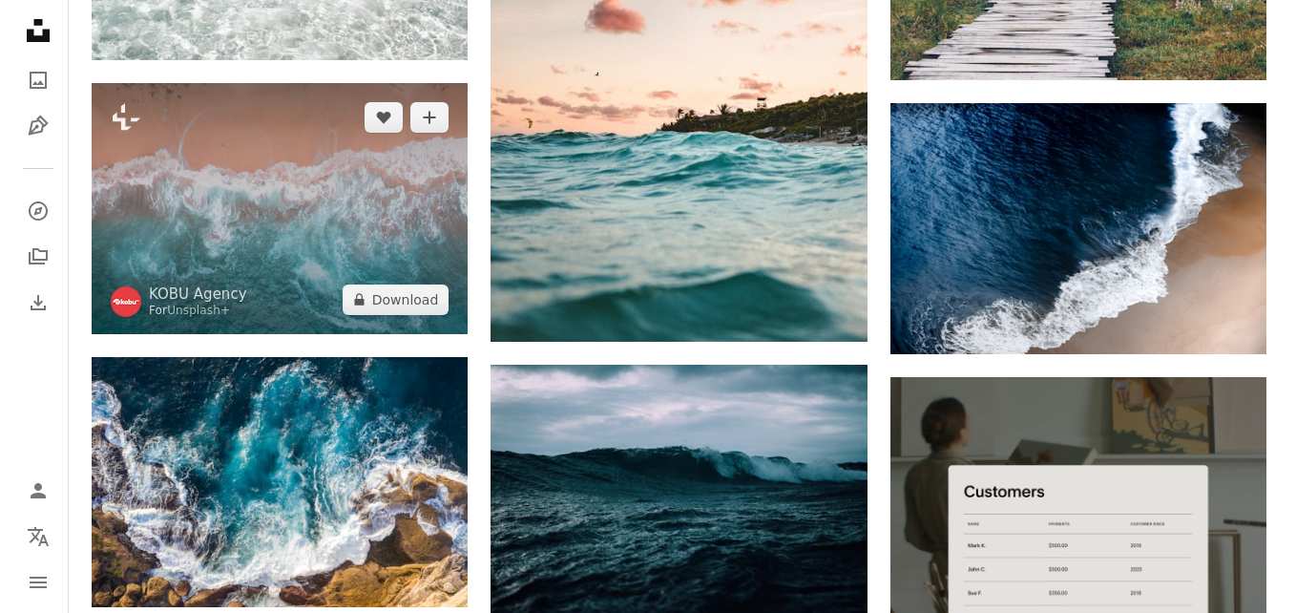
scroll to position [5925, 0]
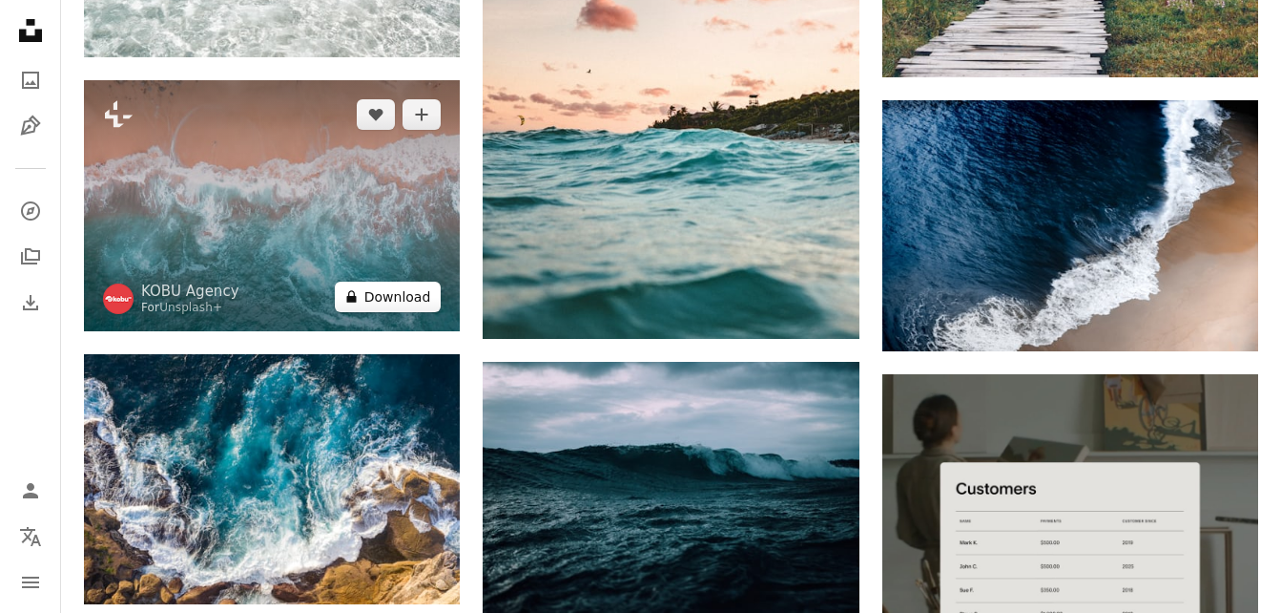
click at [373, 296] on button "A lock Download" at bounding box center [388, 296] width 107 height 31
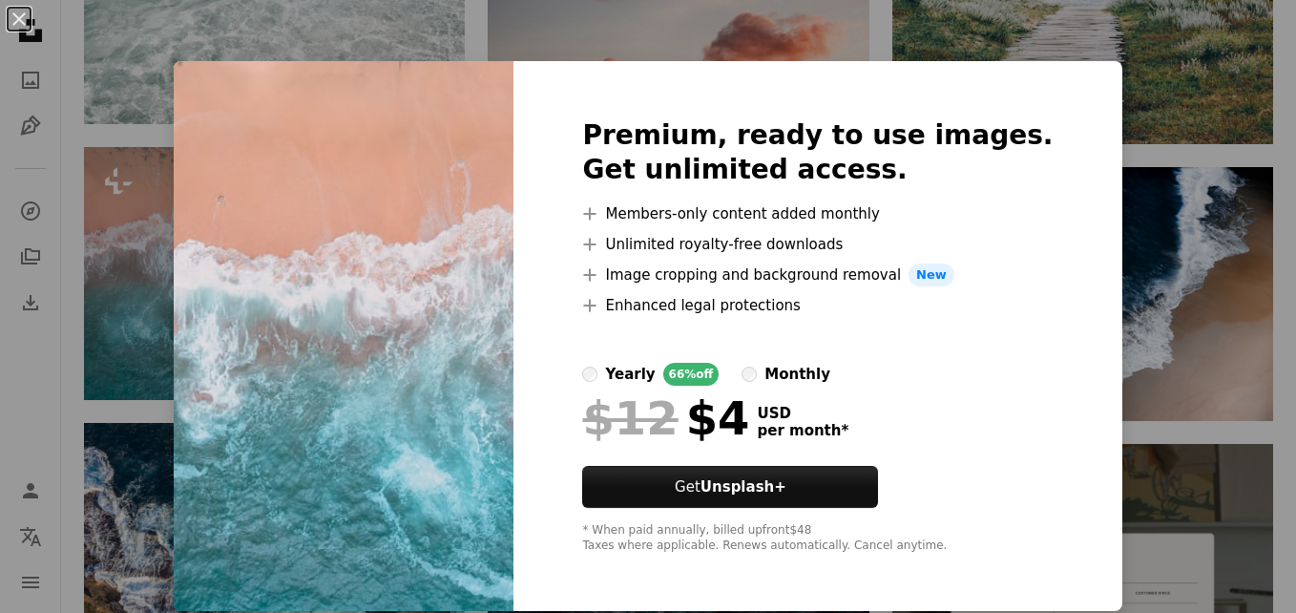
click at [1104, 108] on div "An X shape Premium, ready to use images. Get unlimited access. A plus sign Memb…" at bounding box center [648, 306] width 1296 height 613
